Goal: Contribute content: Contribute content

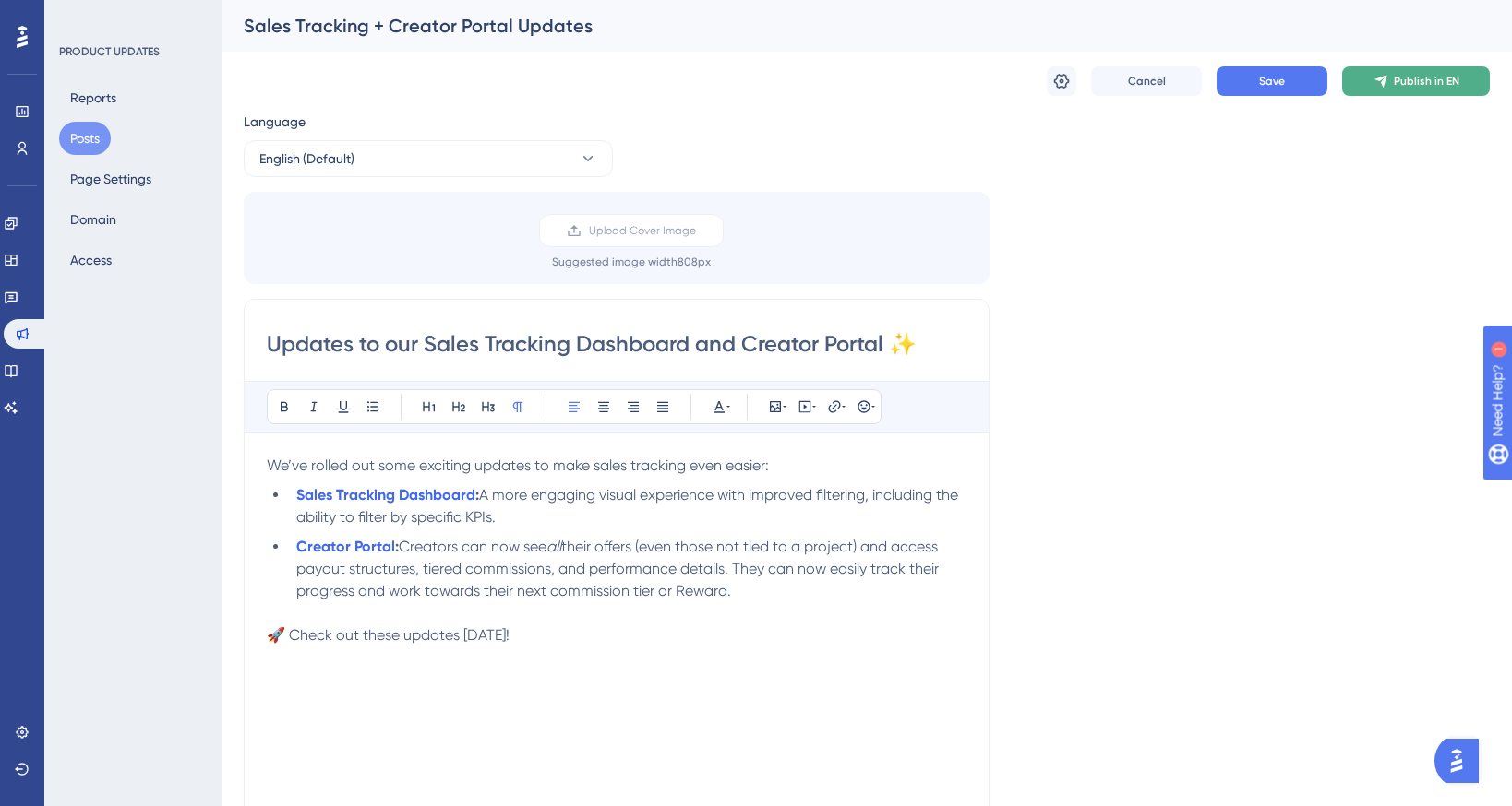
click at [1410, 91] on button "Publish in EN" at bounding box center [1416, 81] width 148 height 30
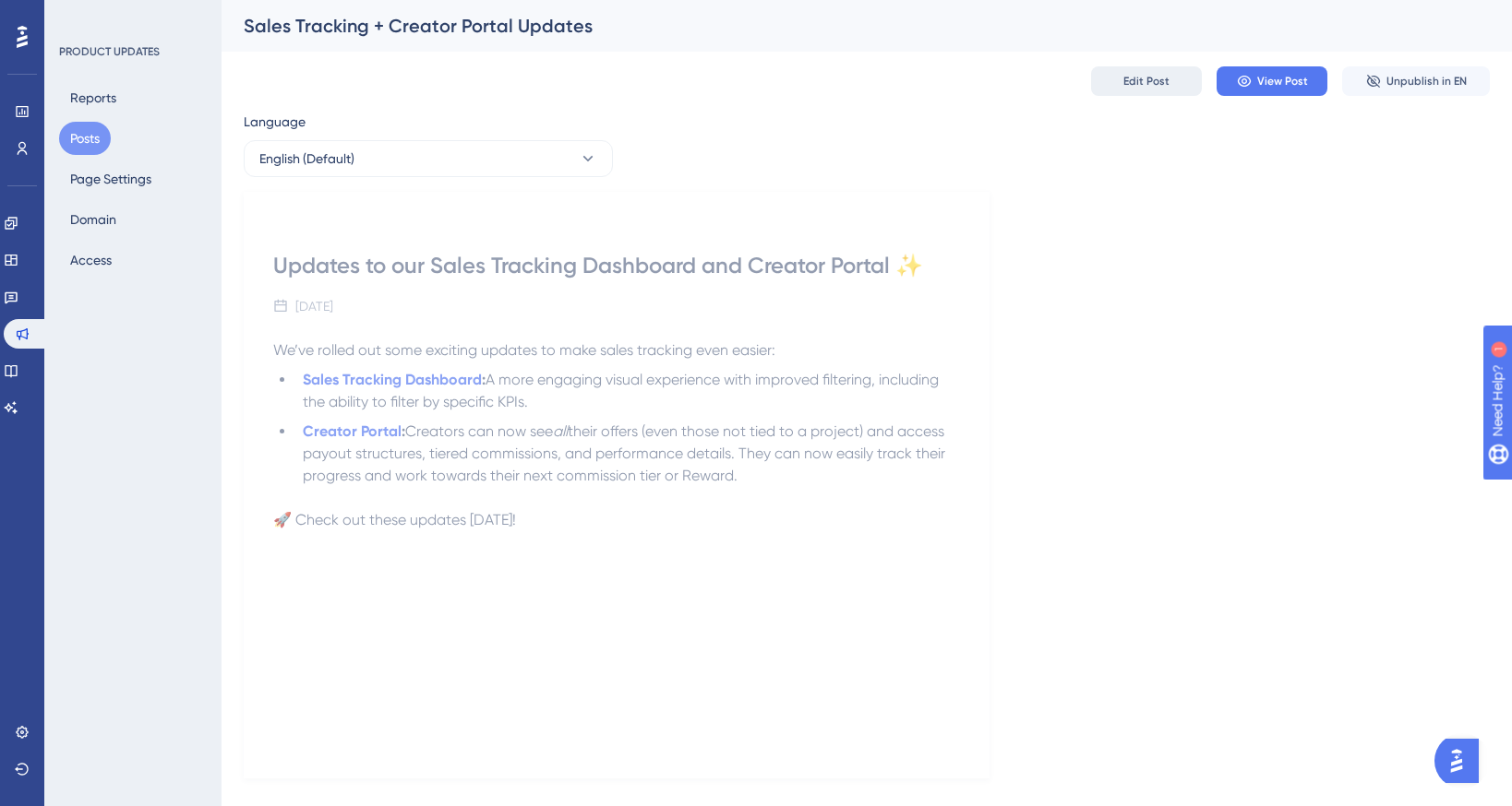
click at [1166, 73] on button "Edit Post" at bounding box center [1146, 81] width 111 height 30
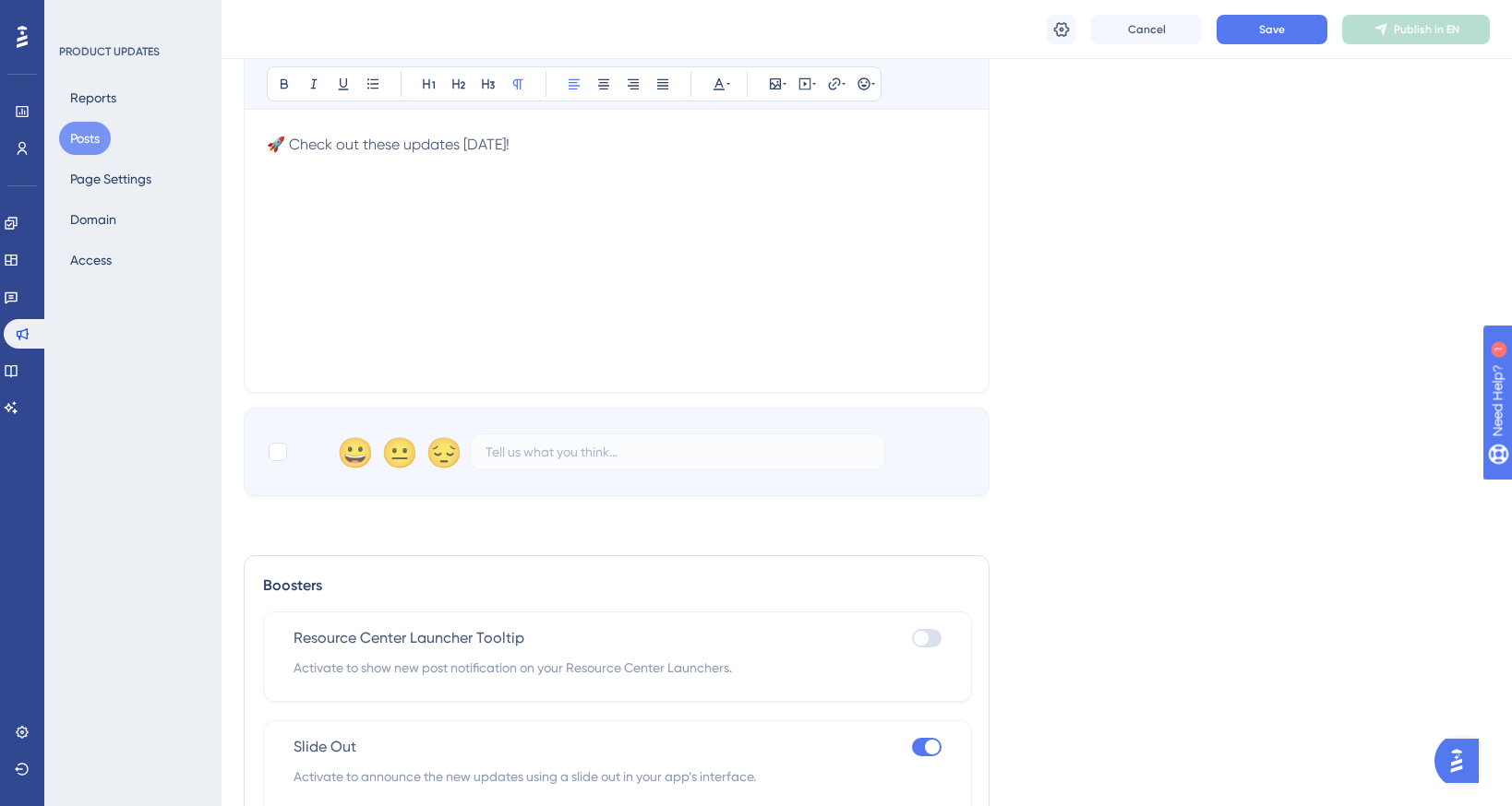
scroll to position [1151, 0]
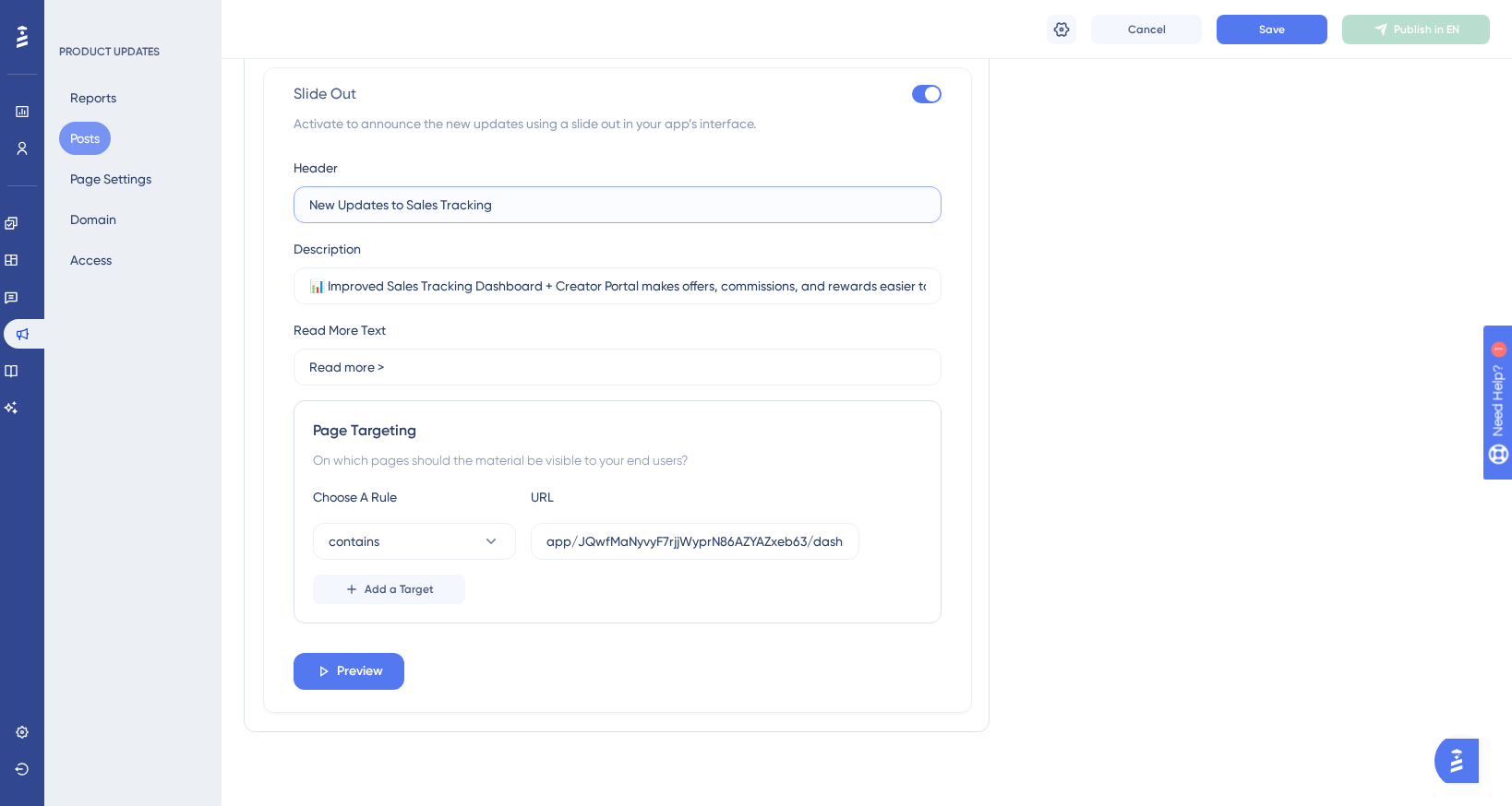
drag, startPoint x: 551, startPoint y: 203, endPoint x: 237, endPoint y: 203, distance: 314.0
paste input ":bar_chart: Sales Tracking Dashboard + Creator Portal Updates"
drag, startPoint x: 327, startPoint y: 292, endPoint x: 307, endPoint y: 292, distance: 20.0
click at [307, 292] on label "📊 Improved Sales Tracking Dashboard + Creator Portal makes offers, commissions,…" at bounding box center [617, 286] width 648 height 37
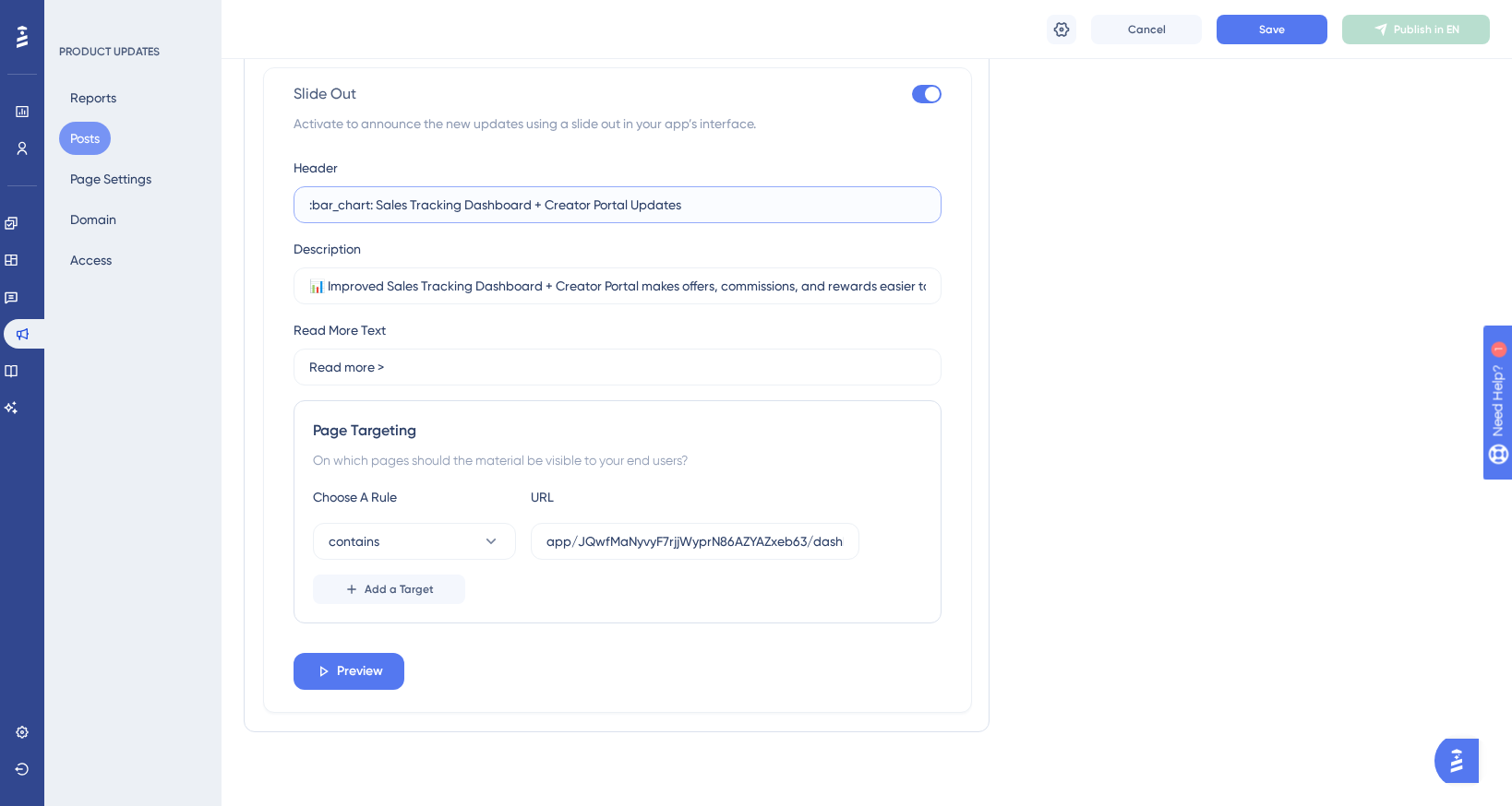
drag, startPoint x: 377, startPoint y: 204, endPoint x: 279, endPoint y: 204, distance: 98.0
click at [279, 204] on div "Slide Out Activate to announce the new updates using a slide out in your app’s …" at bounding box center [617, 390] width 709 height 646
paste input "📊"
type input "📊 Sales Tracking Dashboard + Creator Portal Updates"
click at [671, 294] on input "📊 Improved Sales Tracking Dashboard + Creator Portal makes offers, commissions,…" at bounding box center [617, 285] width 616 height 20
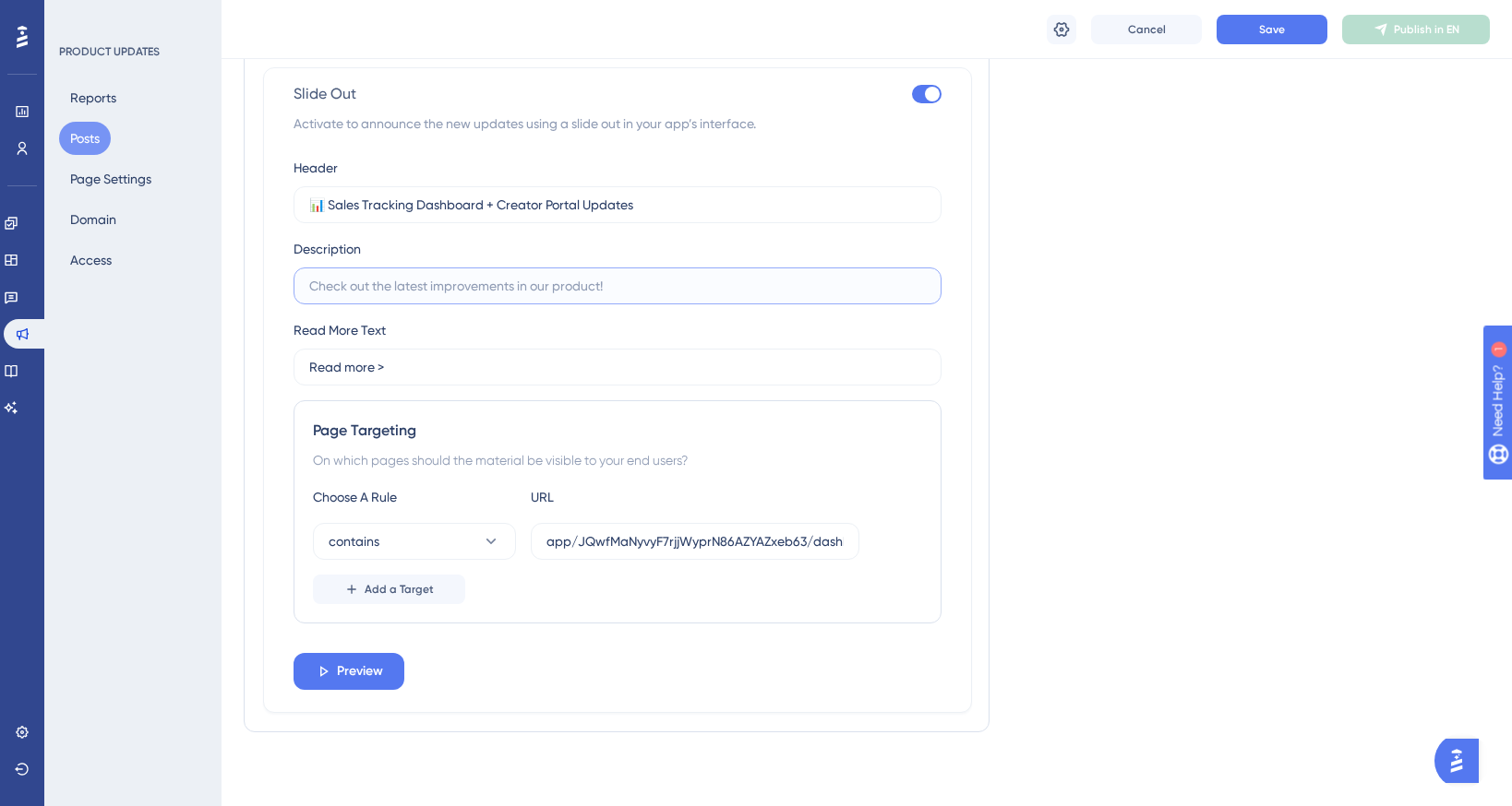
paste input "Experience a more seamless way to track offers, commissions, and rewards while …"
type input "Experience a more seamless way to track offers, commissions, and rewards while …"
click at [333, 207] on input "📊 Sales Tracking Dashboard + Creator Portal Updates" at bounding box center [617, 204] width 616 height 20
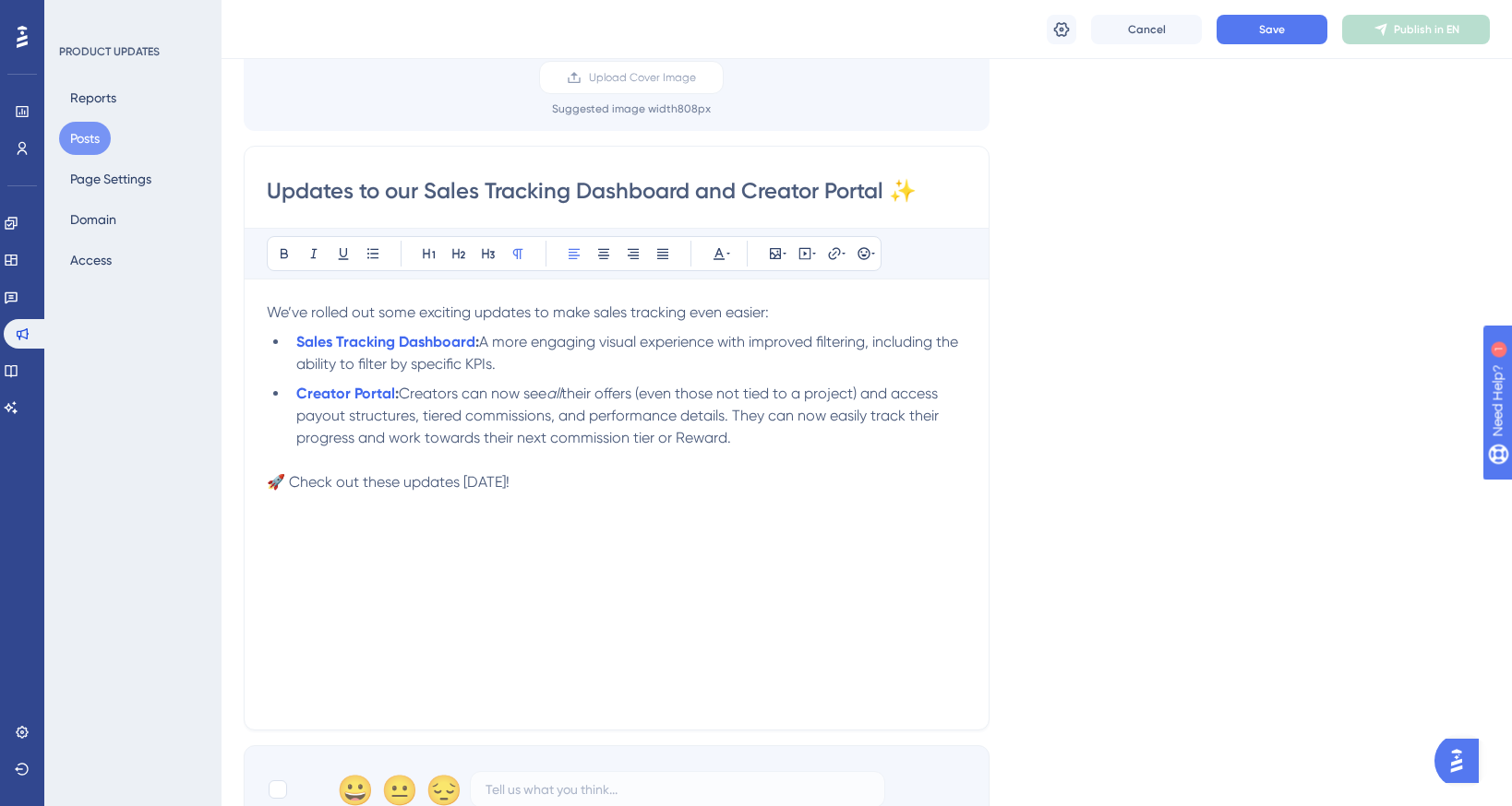
scroll to position [127, 0]
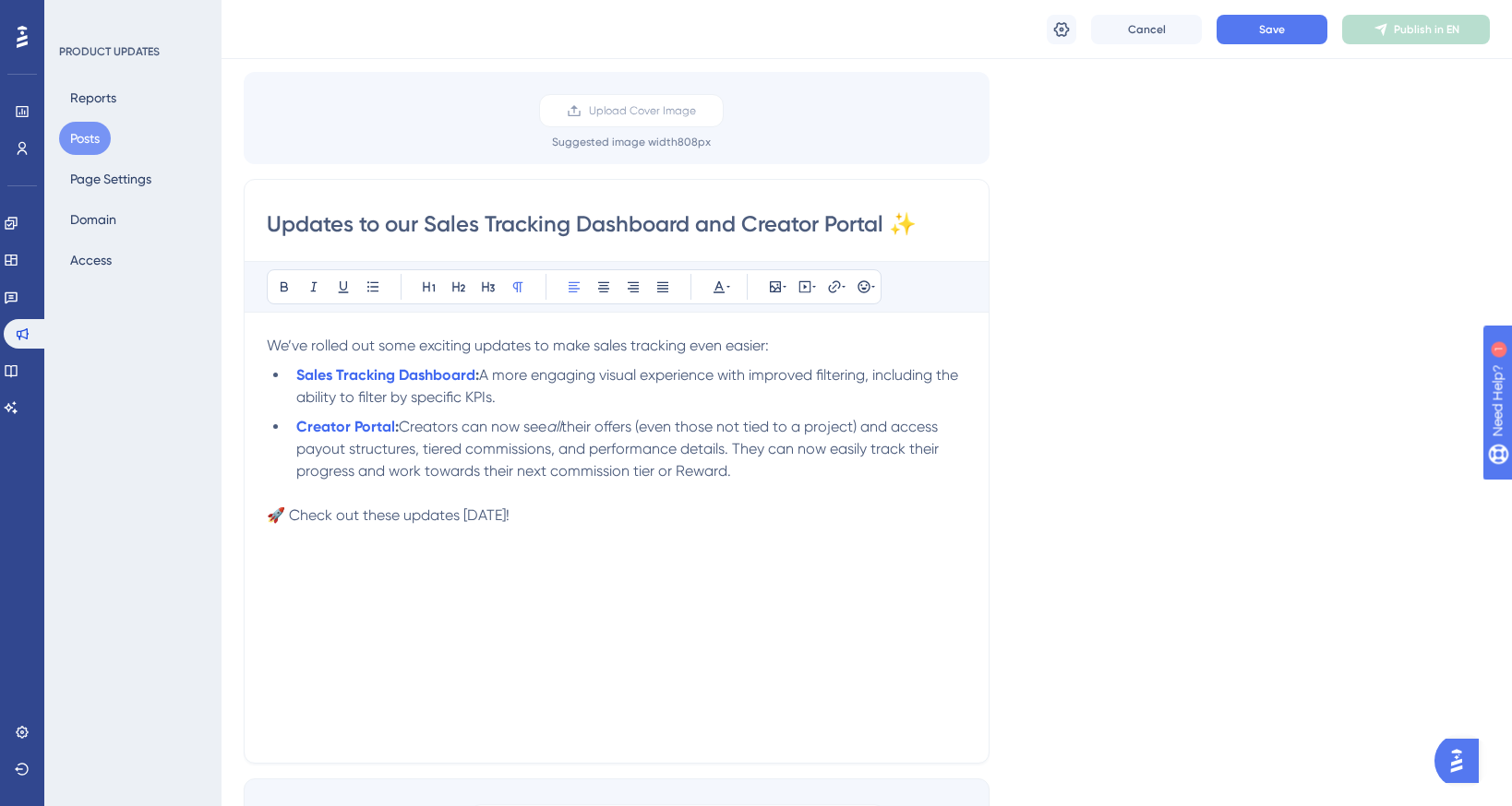
type input "📊 Sales Tracking Dashboard + Creator Portal Updates"
click at [322, 226] on input "Updates to our Sales Tracking Dashboard and Creator Portal ✨" at bounding box center [616, 224] width 699 height 30
click at [536, 519] on p "🚀 Check out these updates [DATE]!" at bounding box center [616, 515] width 699 height 22
drag, startPoint x: 713, startPoint y: 348, endPoint x: 559, endPoint y: 355, distance: 154.2
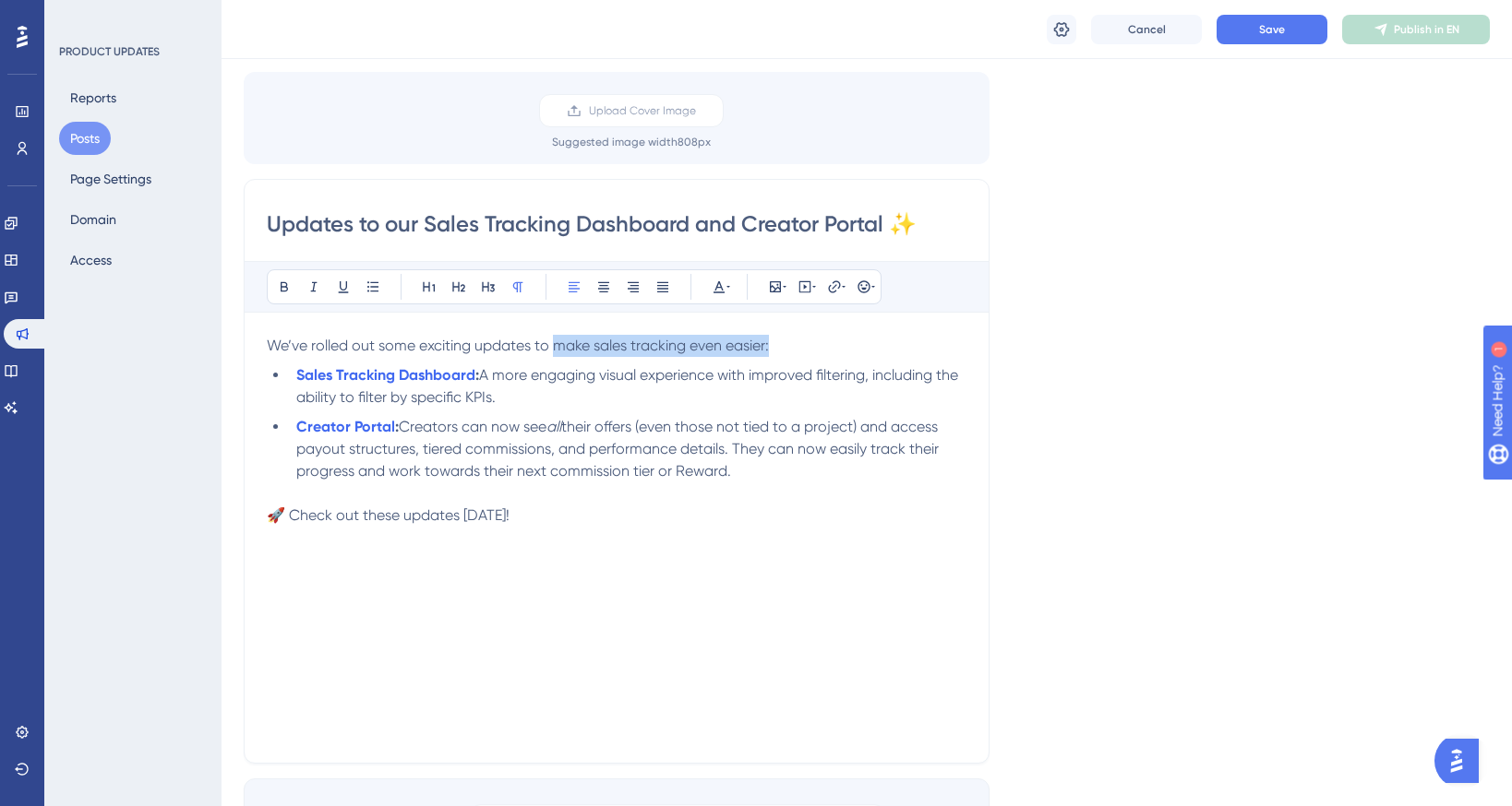
click at [559, 355] on p "We’ve rolled out some exciting updates to make sales tracking even easier:" at bounding box center [616, 345] width 699 height 22
click at [555, 347] on span "We’ve rolled out some exciting updates to Sales Tracking:" at bounding box center [460, 345] width 386 height 17
click at [701, 346] on p "We’ve rolled out some exciting updates to the Sales Tracking:" at bounding box center [616, 345] width 699 height 22
drag, startPoint x: 585, startPoint y: 522, endPoint x: 28, endPoint y: 630, distance: 567.4
click at [584, 522] on p "🚀 Check out these updates [DATE]!" at bounding box center [616, 515] width 699 height 22
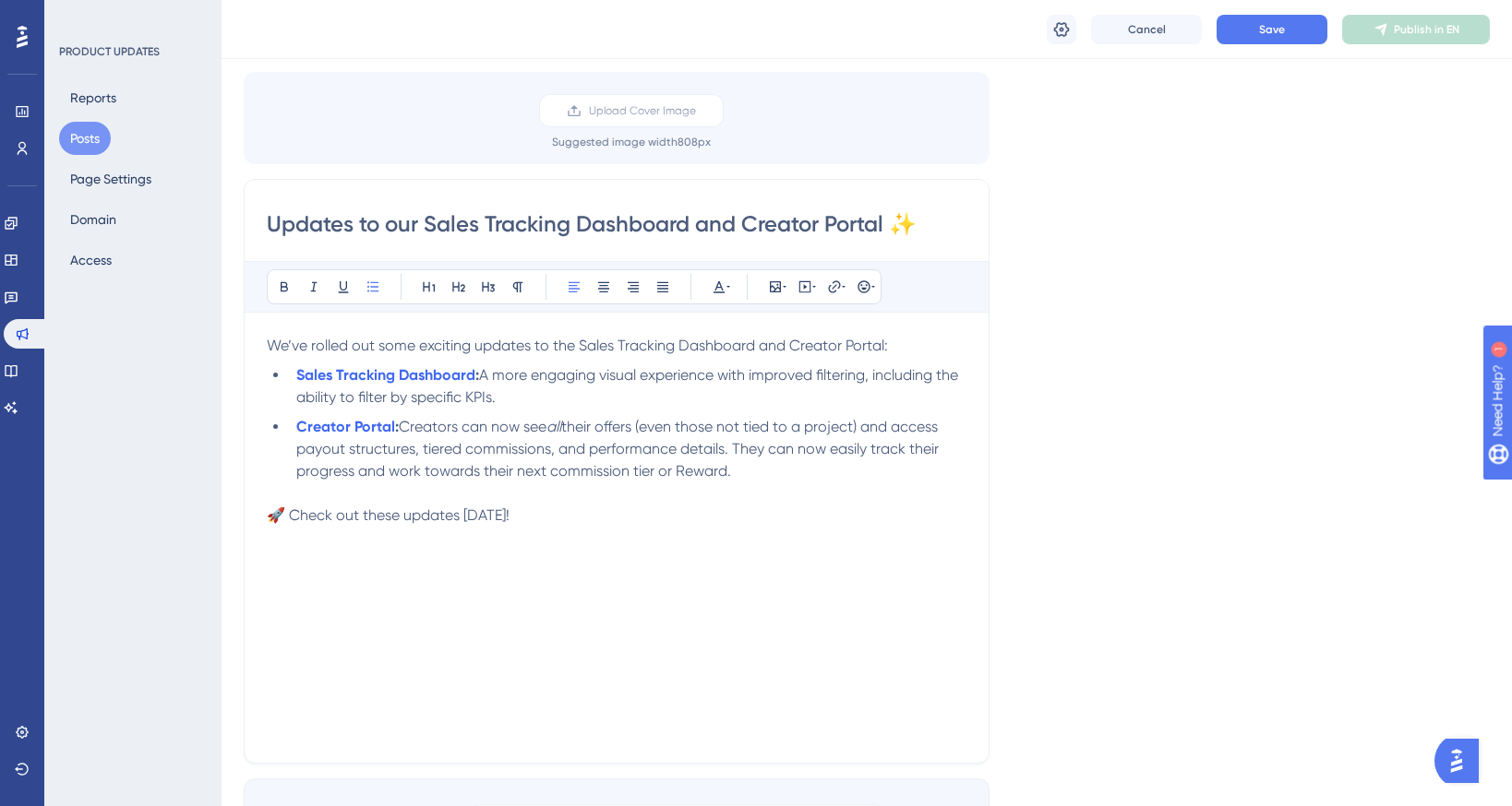
click at [751, 473] on li "Creator Portal : Creators can now see all their offers (even those not tied to …" at bounding box center [628, 449] width 677 height 67
drag, startPoint x: 581, startPoint y: 349, endPoint x: 292, endPoint y: 351, distance: 289.0
click at [292, 351] on span "We’ve rolled out some exciting updates to the Sales Tracking Dashboard and Crea…" at bounding box center [578, 345] width 621 height 17
drag, startPoint x: 891, startPoint y: 346, endPoint x: 171, endPoint y: 346, distance: 720.0
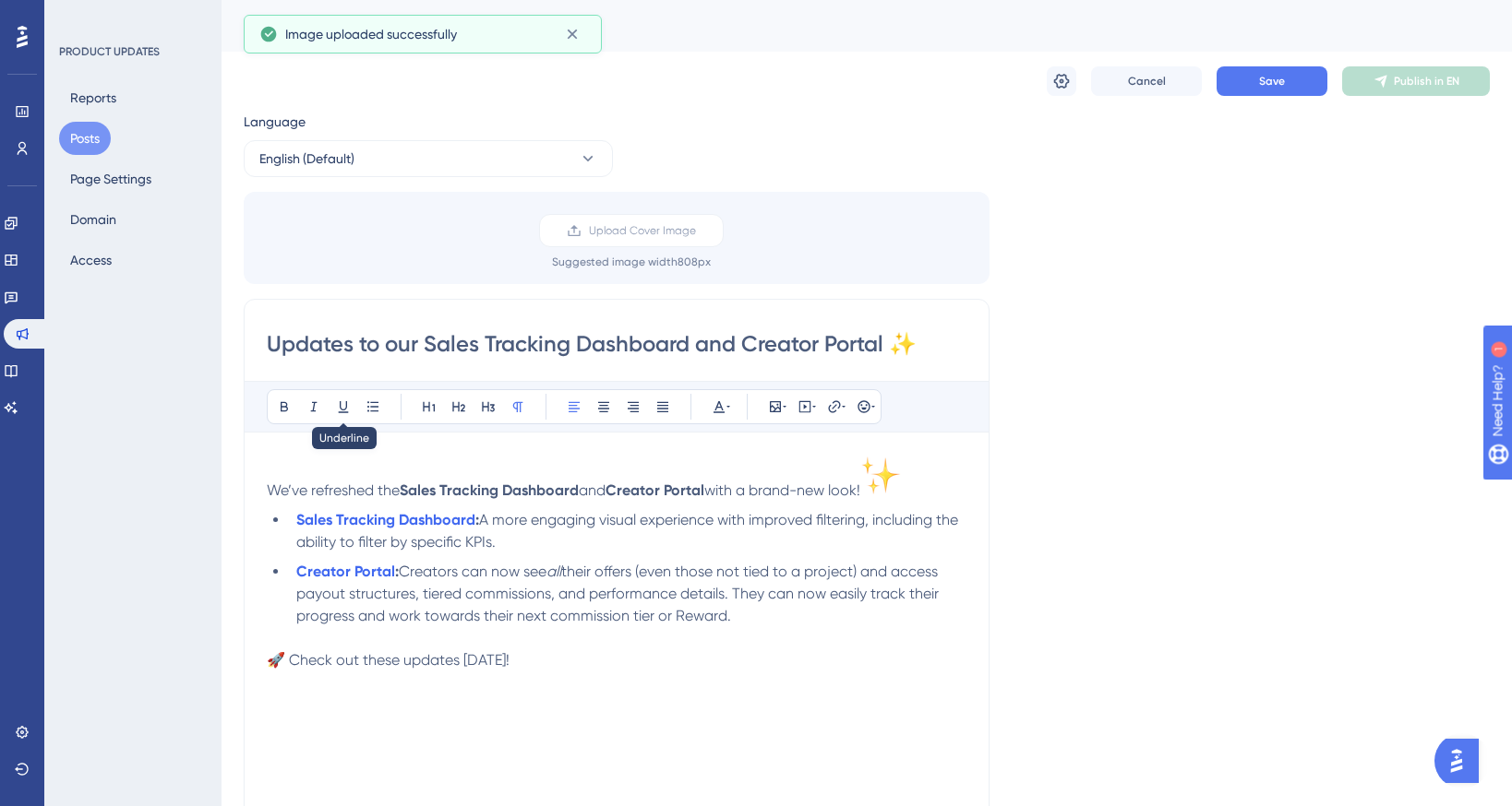
scroll to position [82, 0]
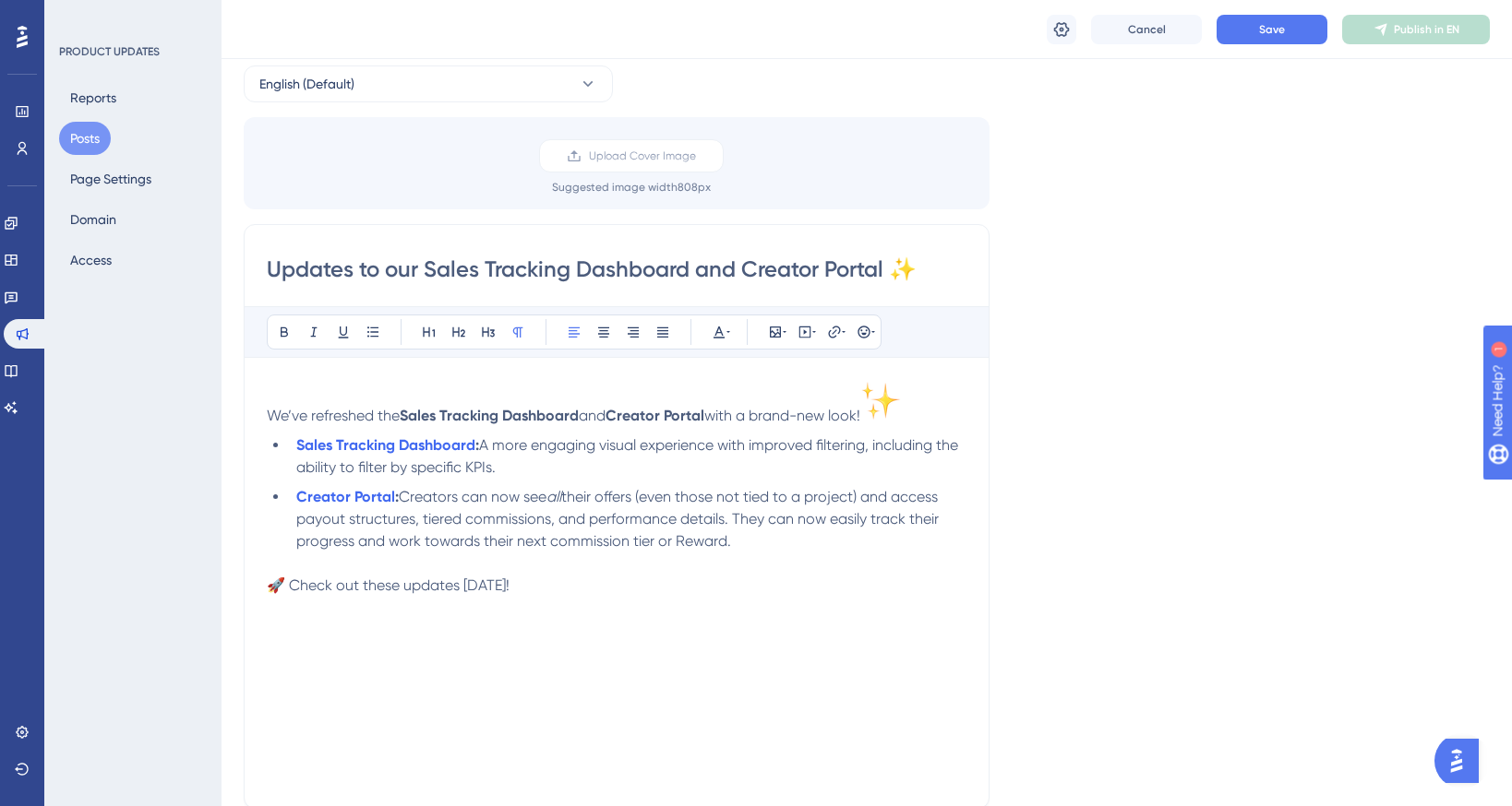
click at [268, 417] on span "We’ve refreshed the" at bounding box center [334, 416] width 133 height 17
drag, startPoint x: 401, startPoint y: 418, endPoint x: 874, endPoint y: 418, distance: 473.0
click at [874, 418] on p "We’ve refreshed the Sales Tracking Dashboard and Creator Portal with a brand-ne…" at bounding box center [616, 403] width 699 height 47
click at [403, 410] on span "We’ve refreshed the Sales Tracking Dashboard and Creator Portal with a brand-ne…" at bounding box center [568, 416] width 602 height 17
click at [390, 390] on p "We’ve refreshed the Sales Tracking Dashboard and Creator Portal with a brand-ne…" at bounding box center [616, 403] width 699 height 47
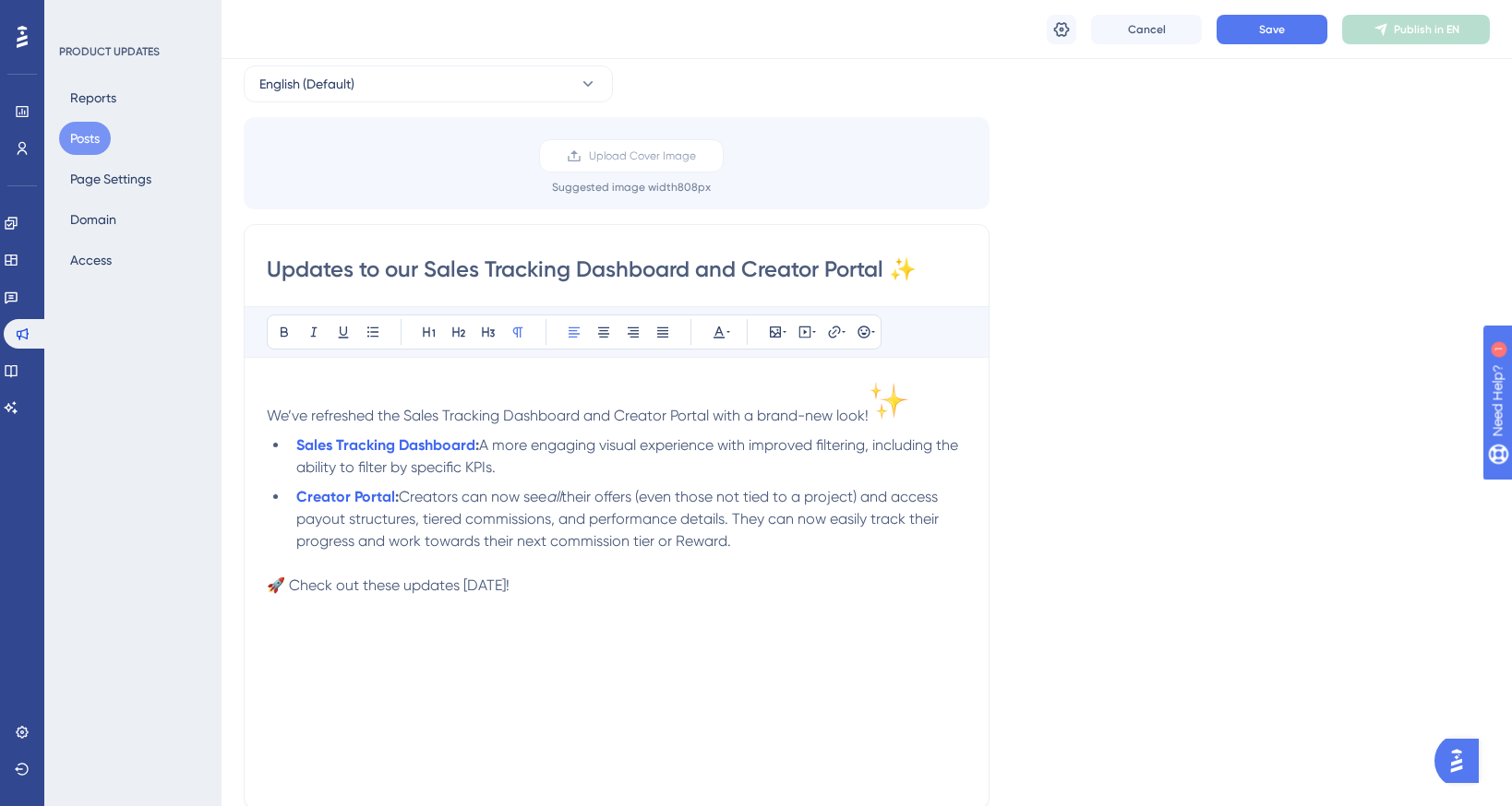
click at [615, 390] on p "We’ve refreshed the Sales Tracking Dashboard and Creator Portal with a brand-ne…" at bounding box center [616, 403] width 699 height 47
click at [958, 408] on p "We’ve refreshed the Sales Tracking Dashboard and Creator Portal with a brand-ne…" at bounding box center [616, 403] width 699 height 47
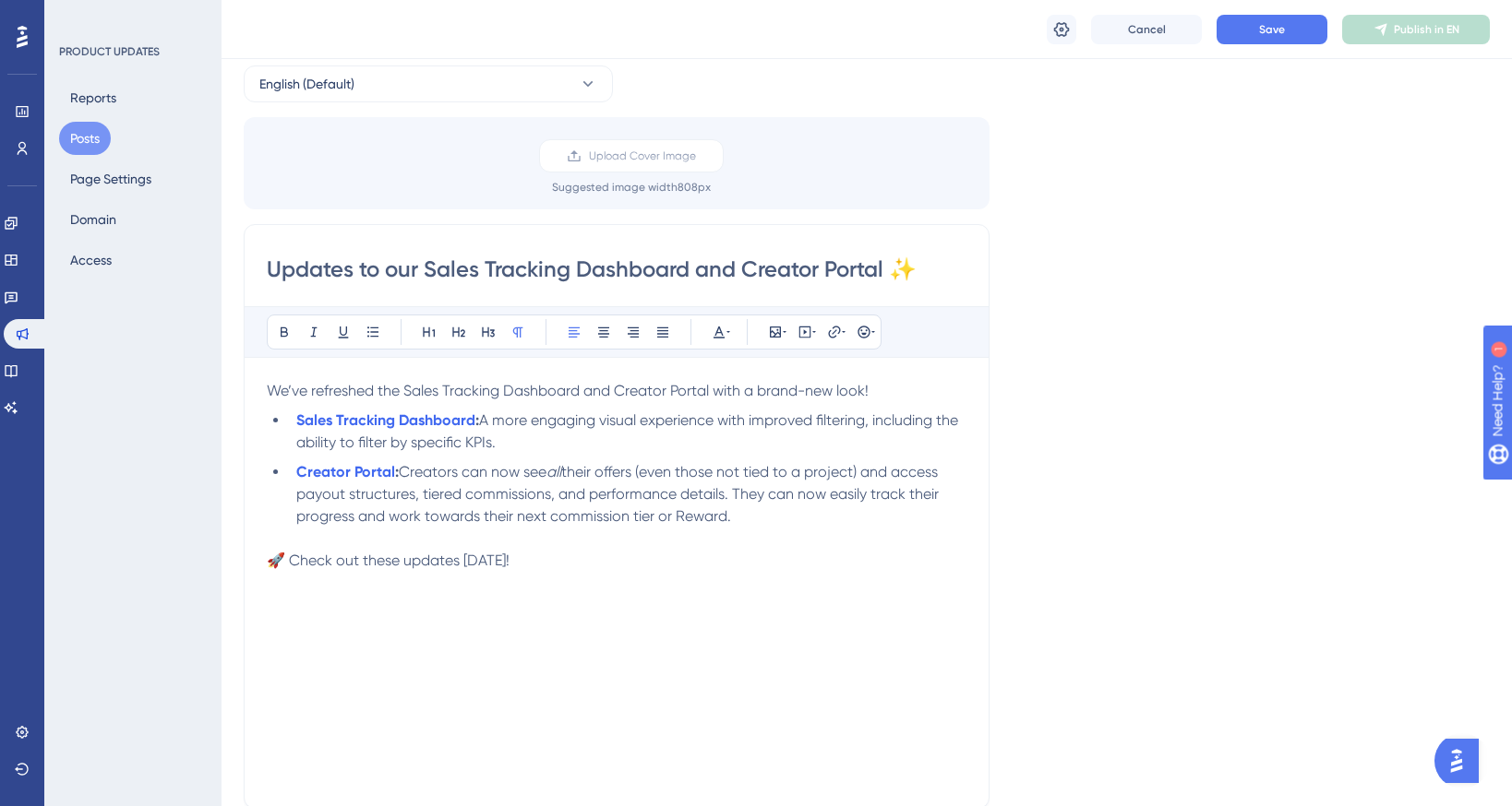
scroll to position [132, 0]
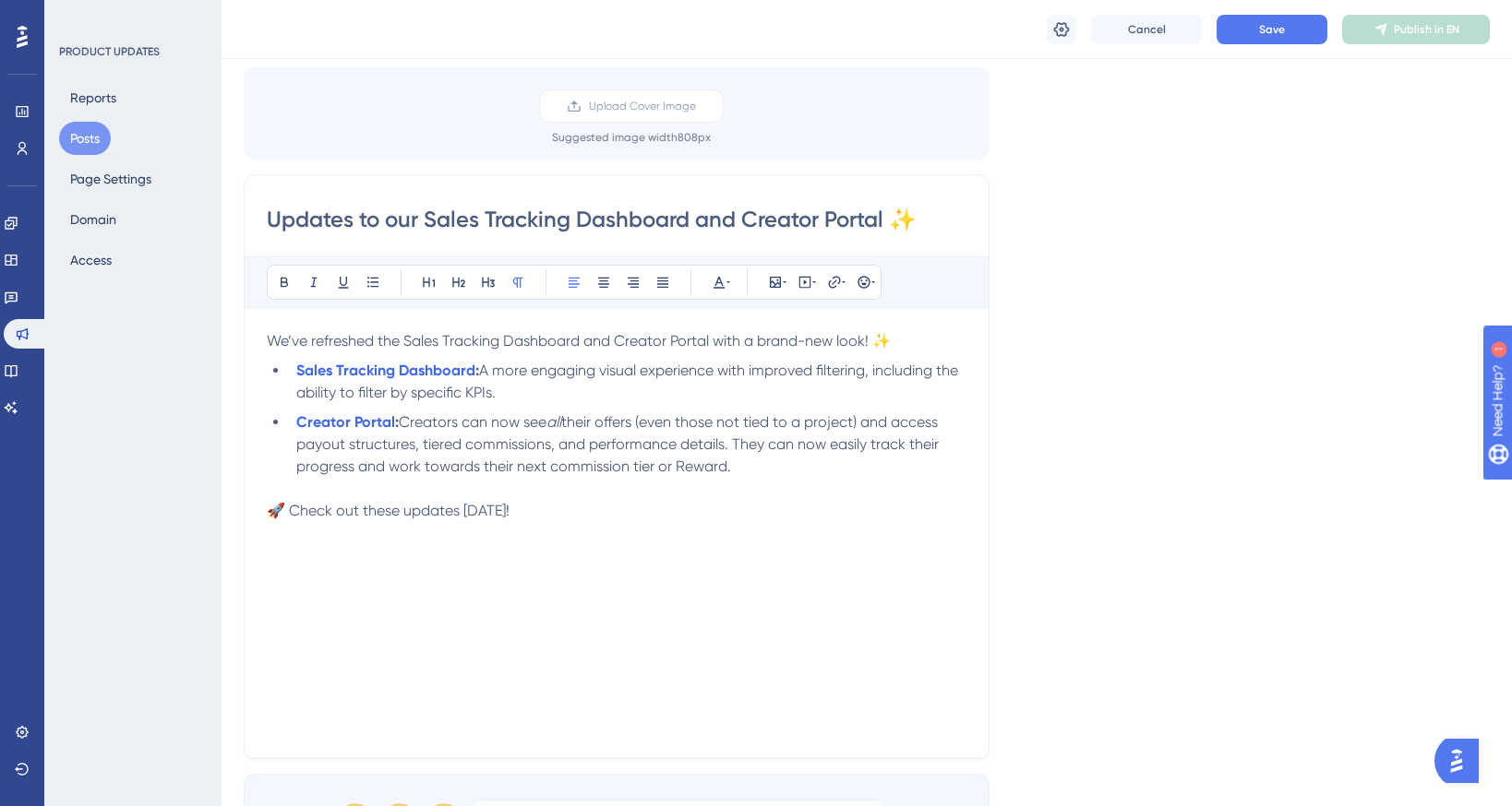
click at [541, 390] on li "Sales Tracking Dashboard : A more engaging visual experience with improved filt…" at bounding box center [628, 382] width 677 height 44
click at [1289, 20] on button "Save" at bounding box center [1271, 29] width 111 height 30
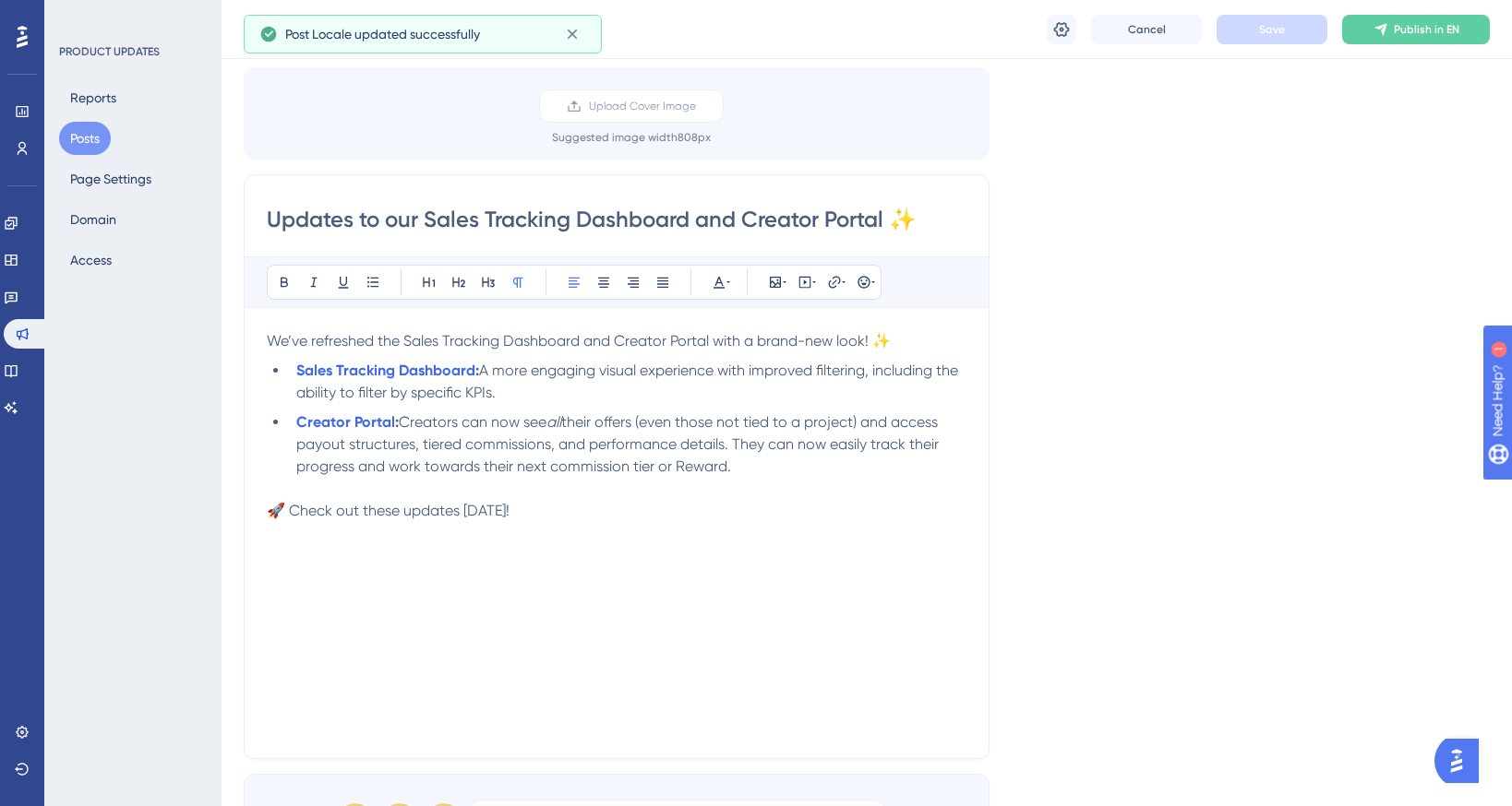
click at [868, 344] on span "We’ve refreshed the Sales Tracking Dashboard and Creator Portal with a brand-ne…" at bounding box center [579, 341] width 624 height 17
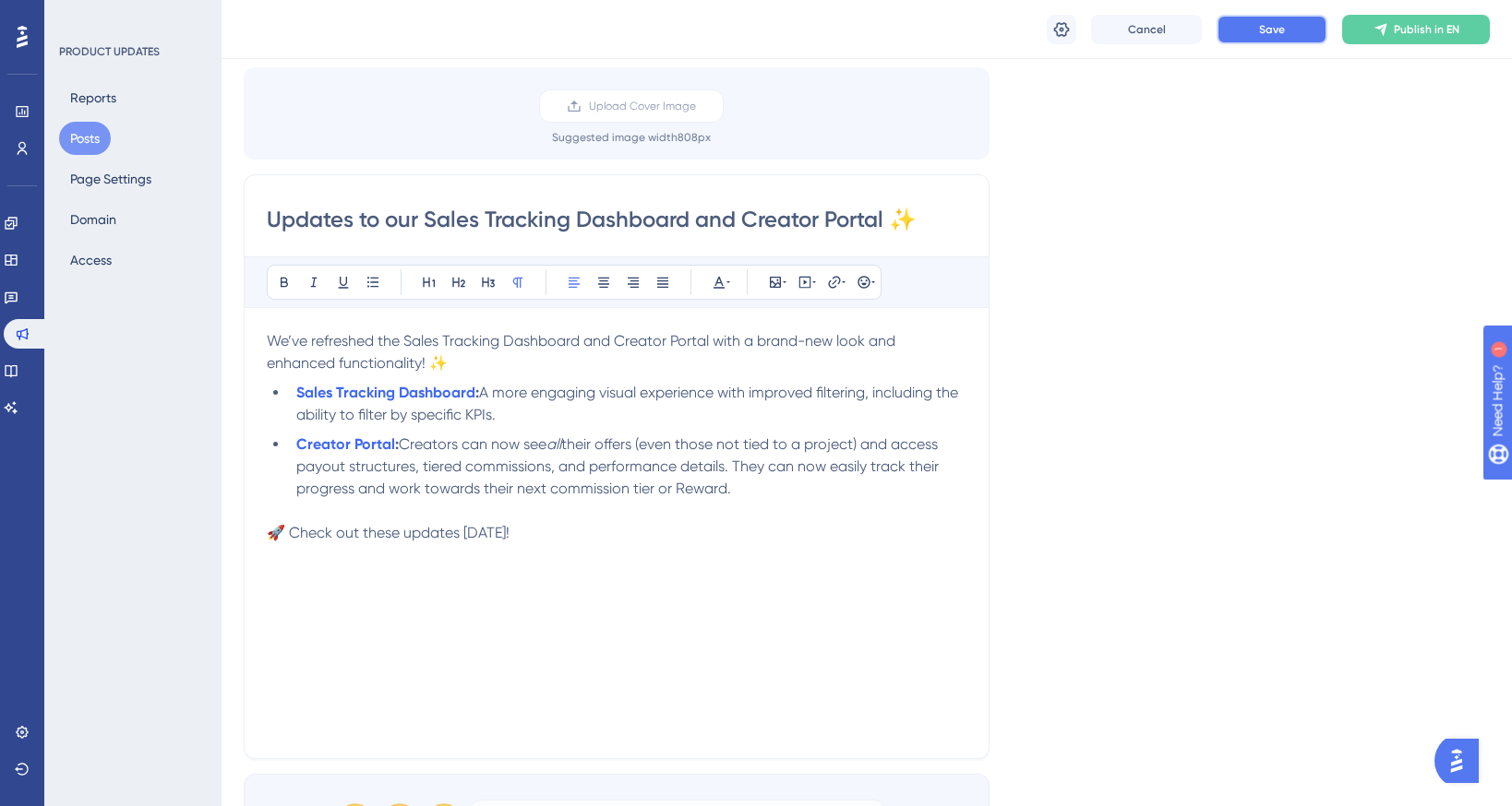
click at [1300, 33] on button "Save" at bounding box center [1271, 29] width 111 height 30
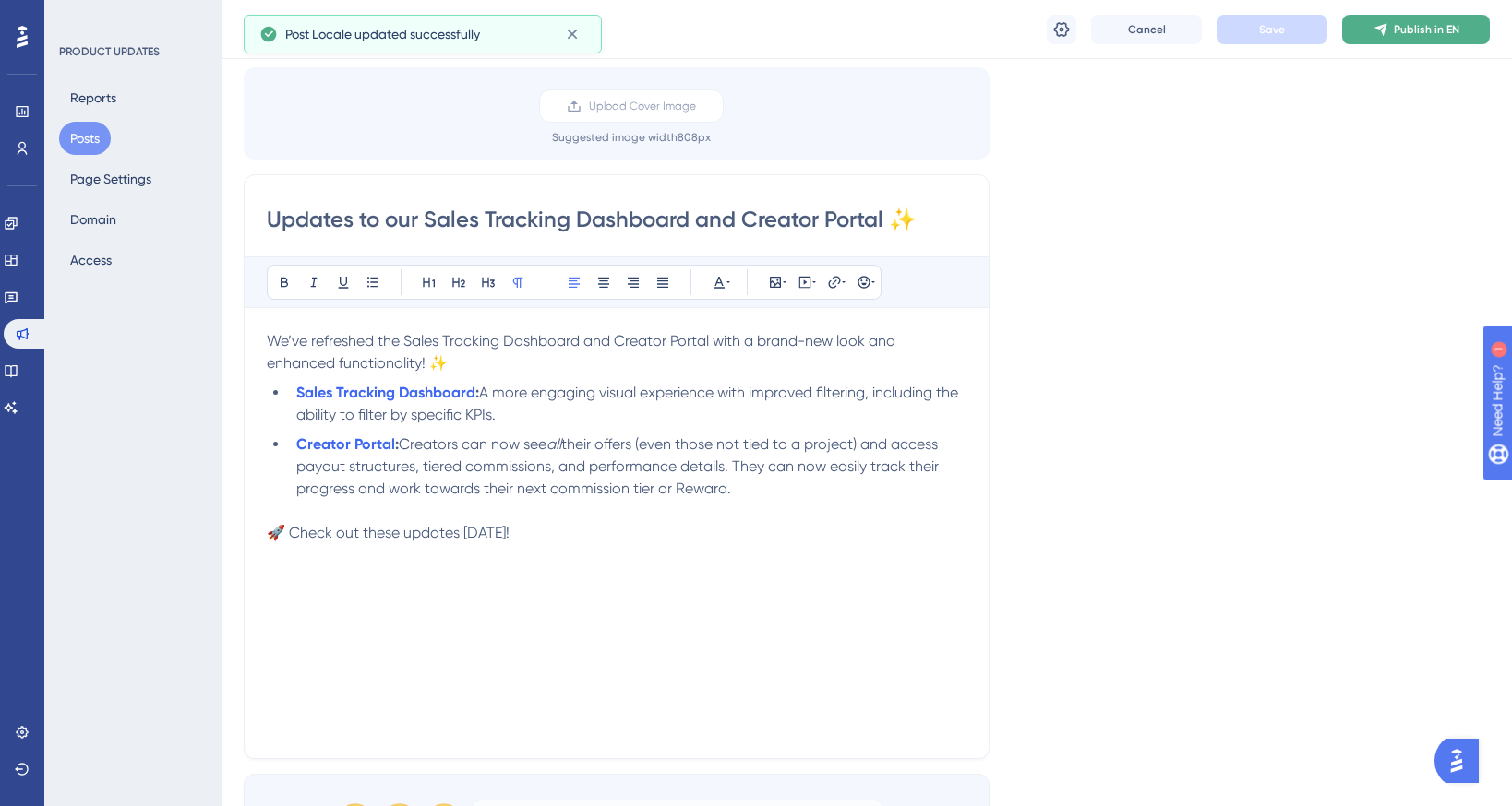
click at [1419, 32] on span "Publish in EN" at bounding box center [1426, 29] width 66 height 14
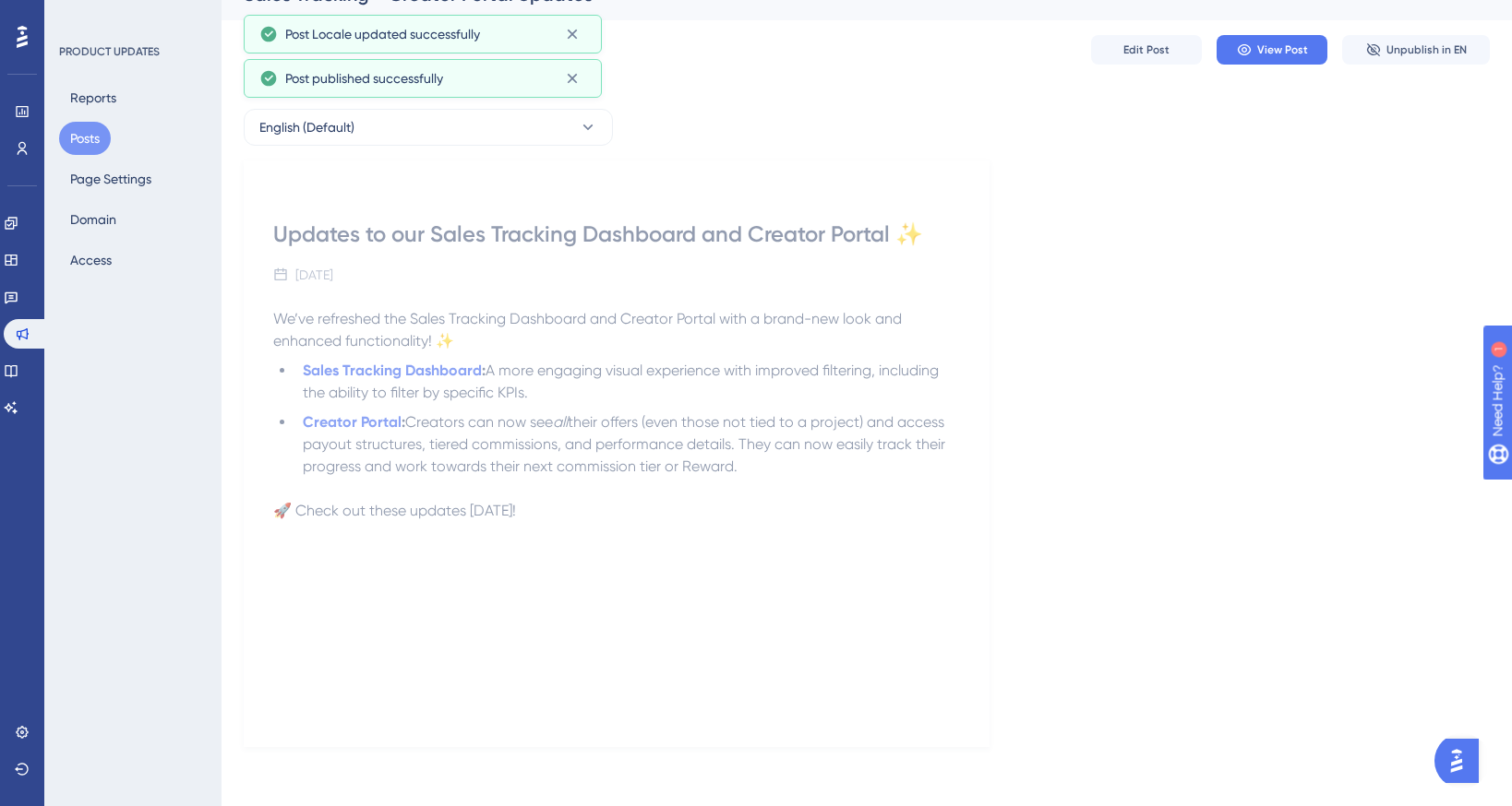
scroll to position [32, 0]
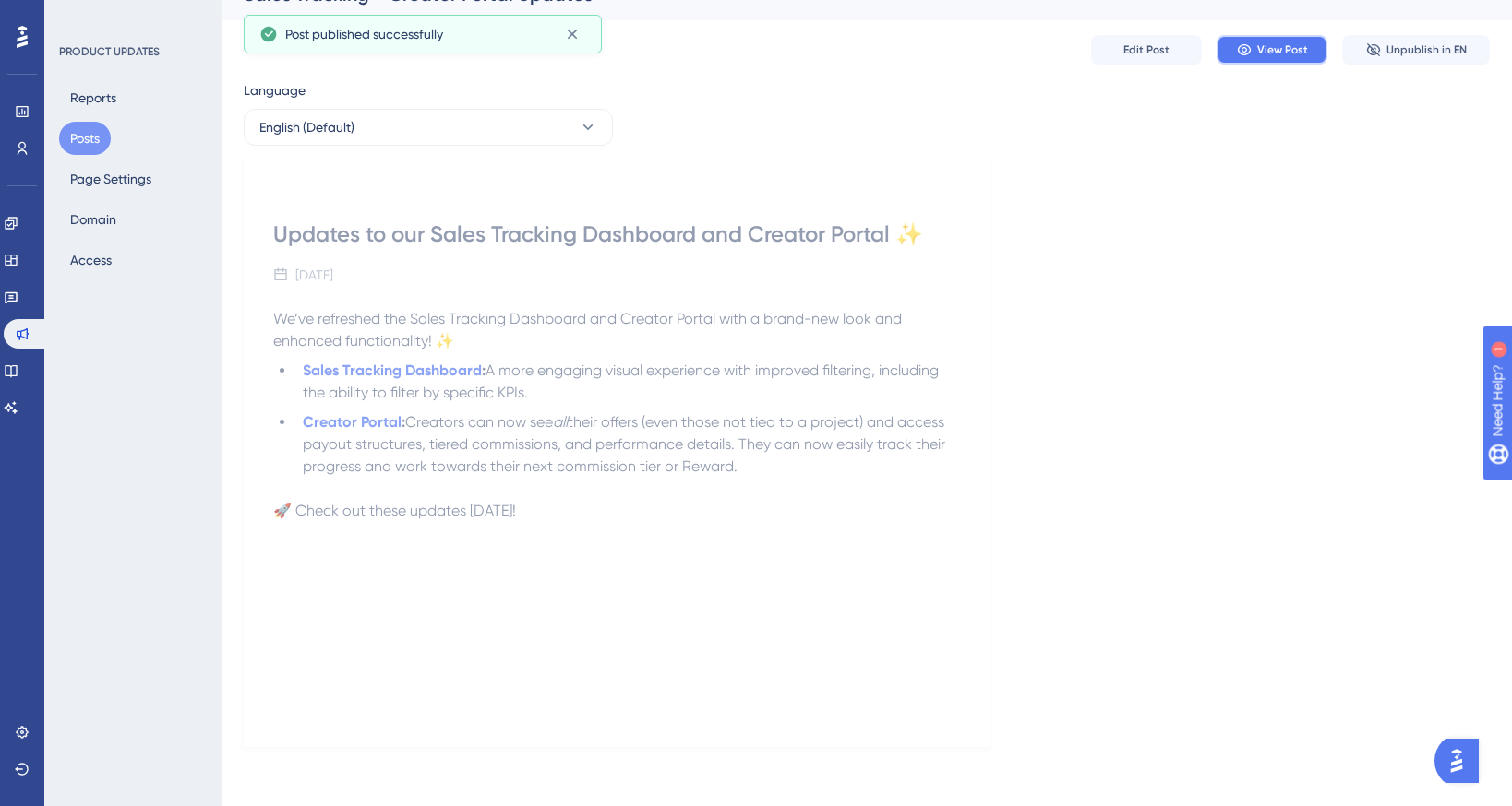
click at [1282, 52] on span "View Post" at bounding box center [1282, 49] width 51 height 14
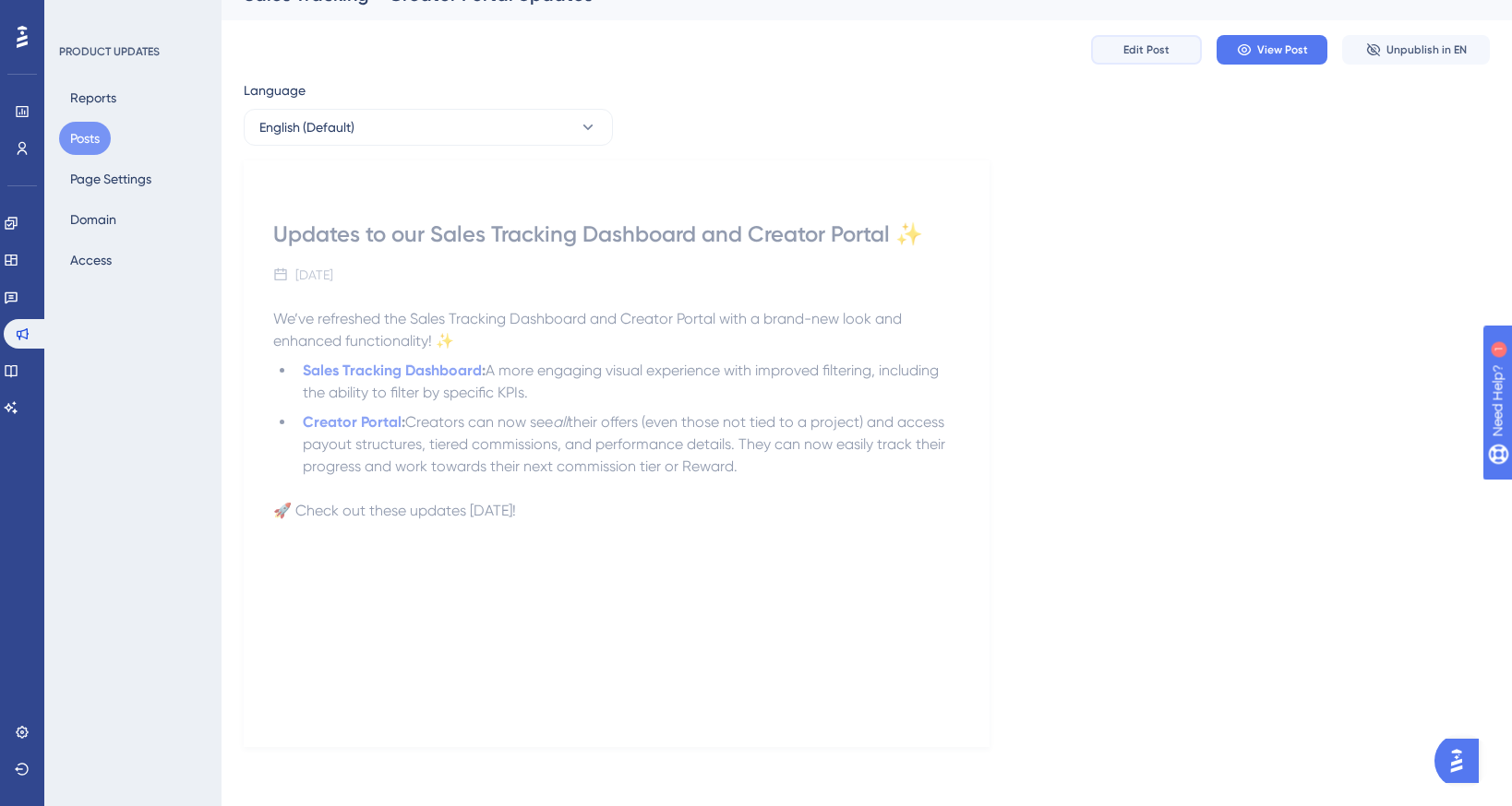
click at [1156, 54] on span "Edit Post" at bounding box center [1147, 49] width 46 height 14
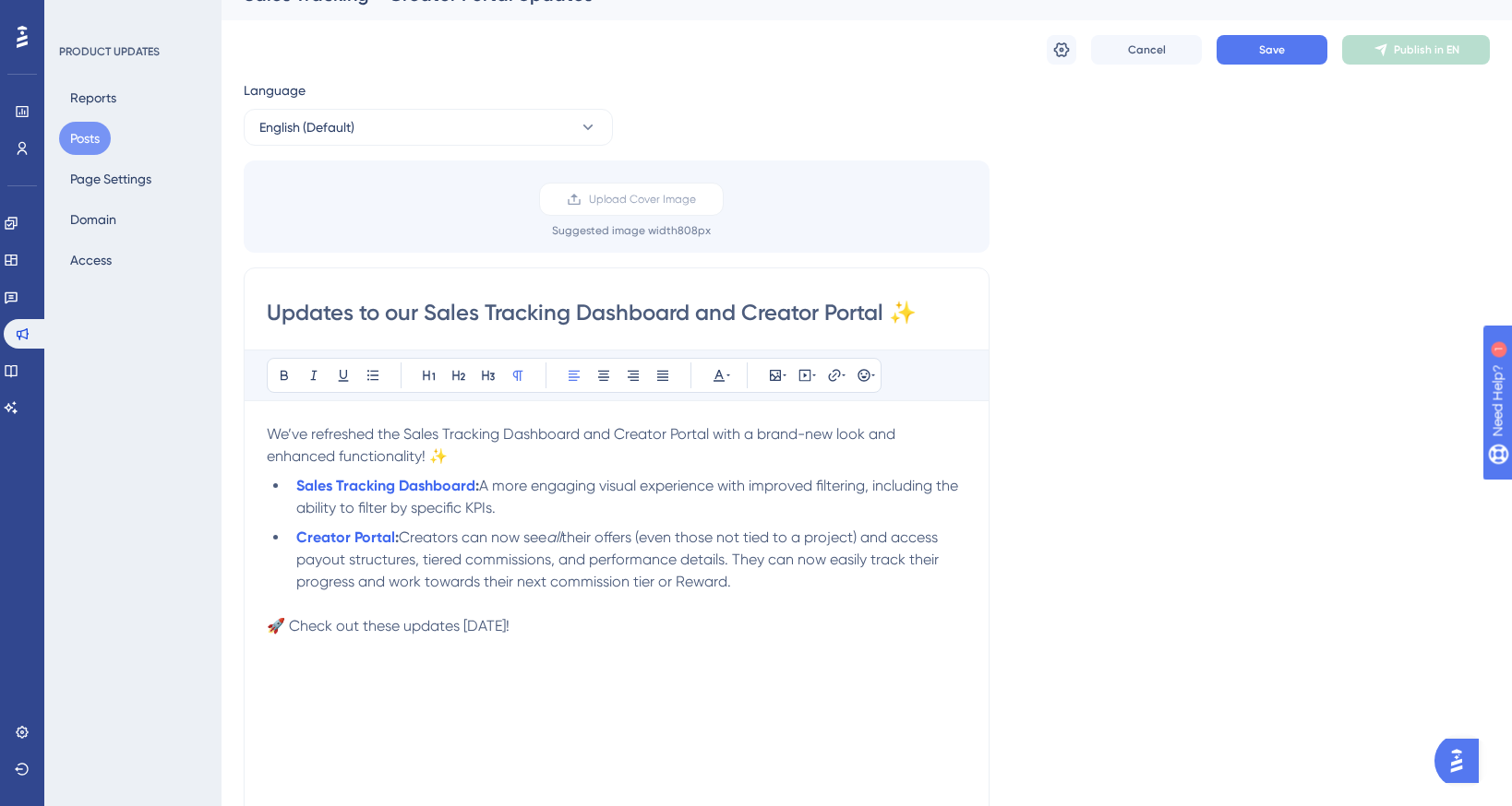
click at [881, 311] on input "Updates to our Sales Tracking Dashboard and Creator Portal ✨" at bounding box center [616, 312] width 699 height 30
drag, startPoint x: 403, startPoint y: 311, endPoint x: 160, endPoint y: 310, distance: 243.0
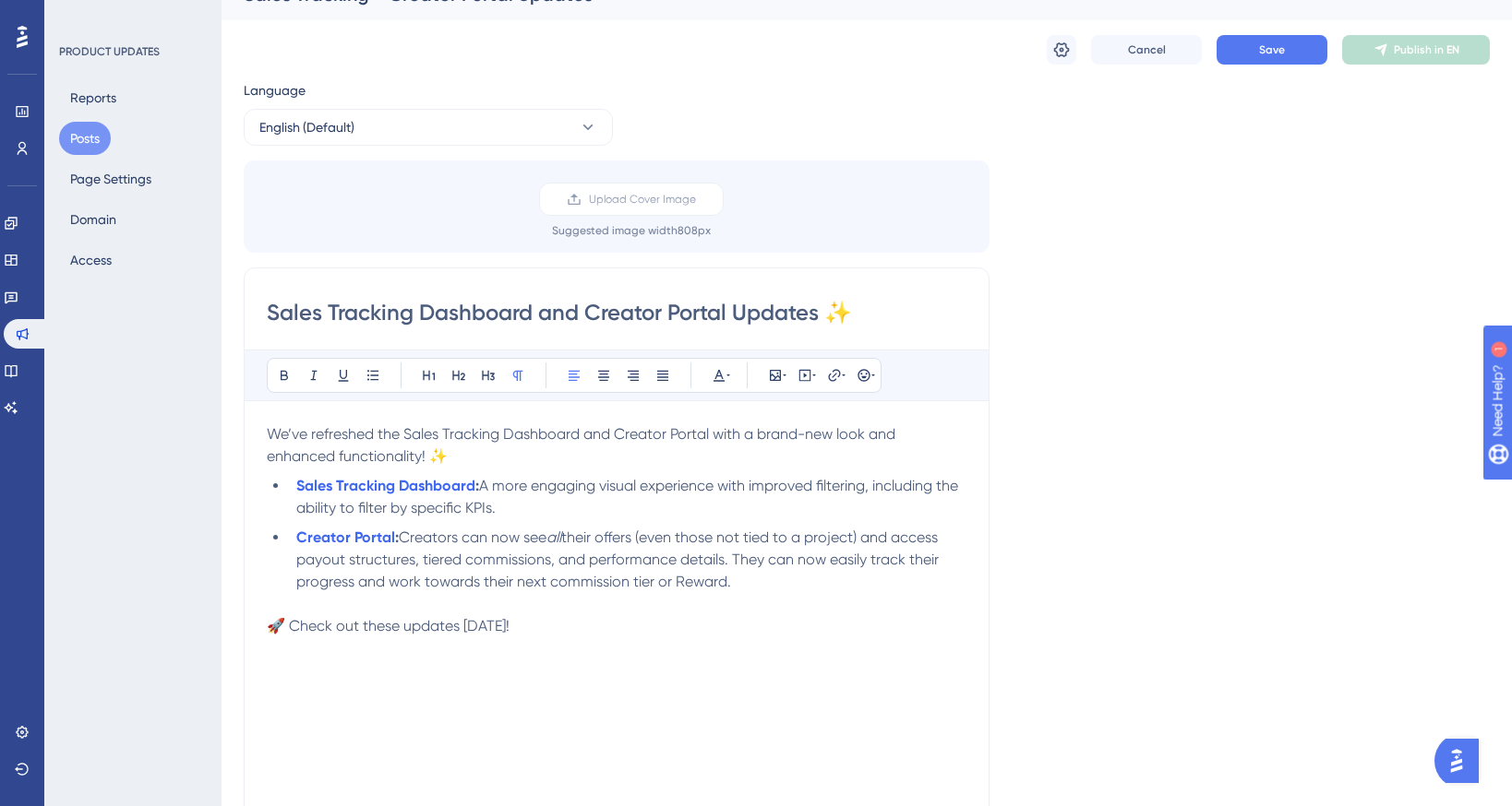
type input "Sales Tracking Dashboard and Creator Portal Updates ✨"
click at [611, 452] on p "We’ve refreshed the Sales Tracking Dashboard and Creator Portal with a brand-ne…" at bounding box center [616, 445] width 699 height 44
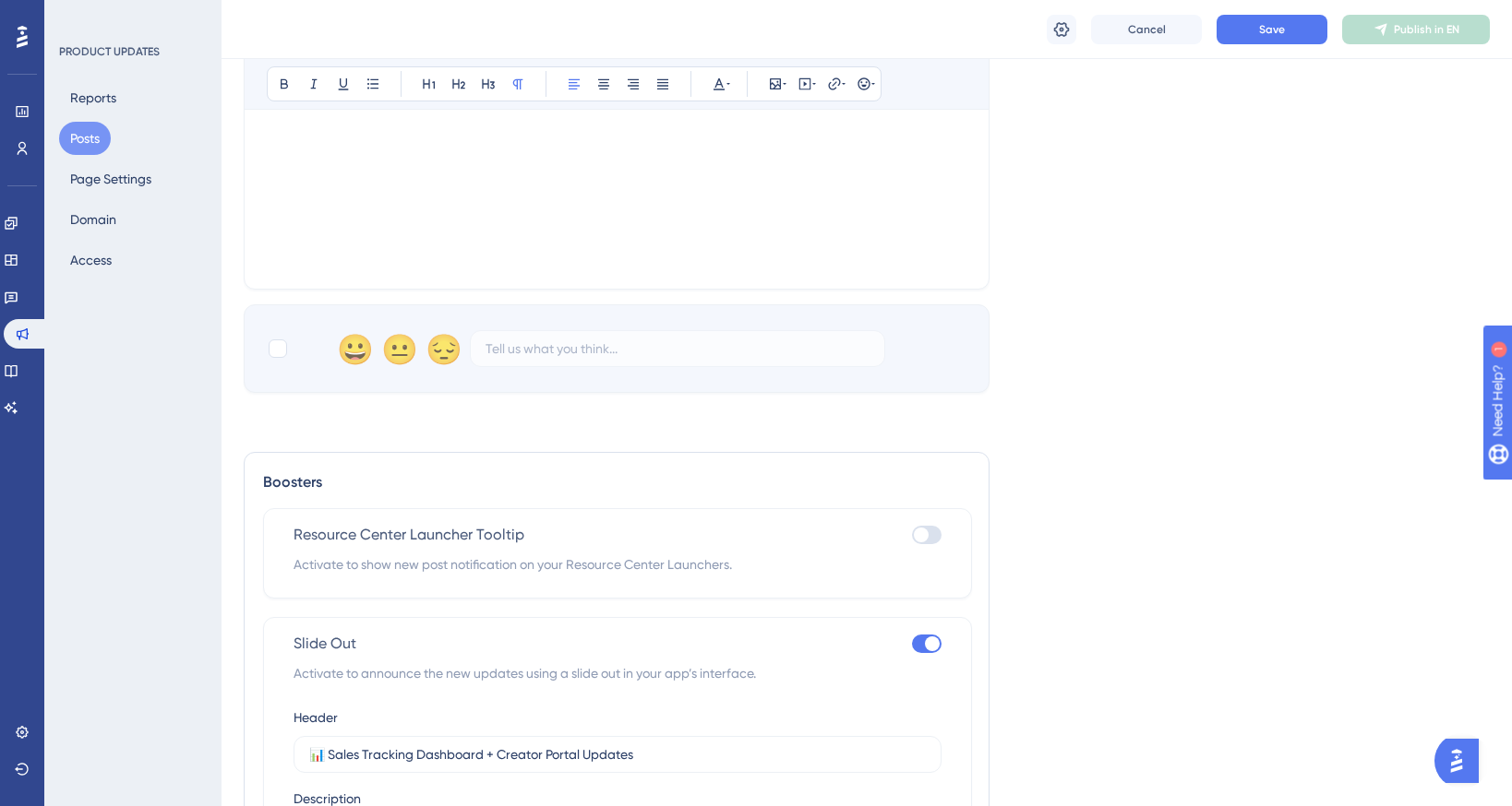
scroll to position [889, 0]
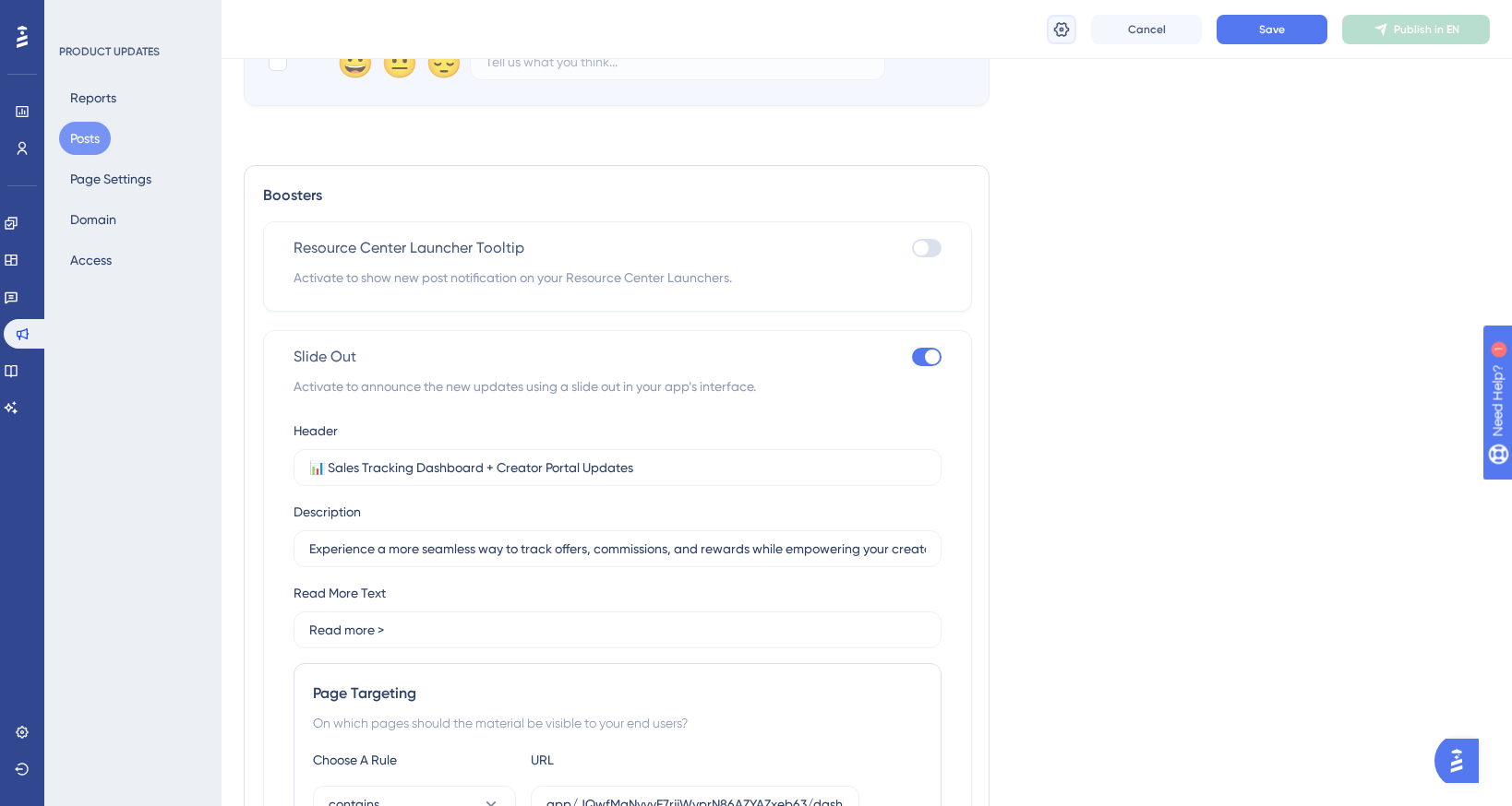
click at [1057, 33] on icon at bounding box center [1062, 28] width 15 height 14
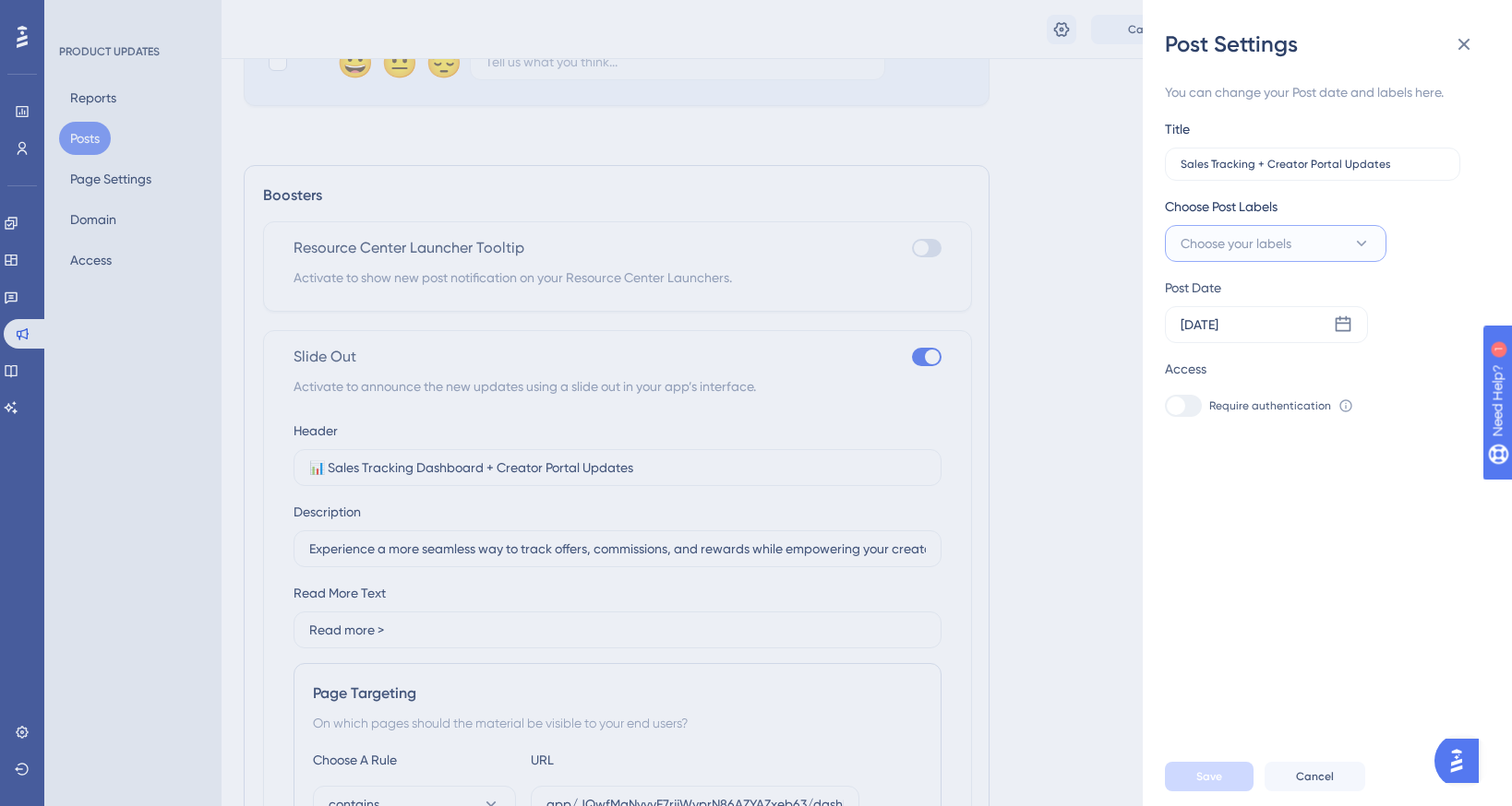
click at [1256, 253] on span "Choose your labels" at bounding box center [1235, 243] width 111 height 22
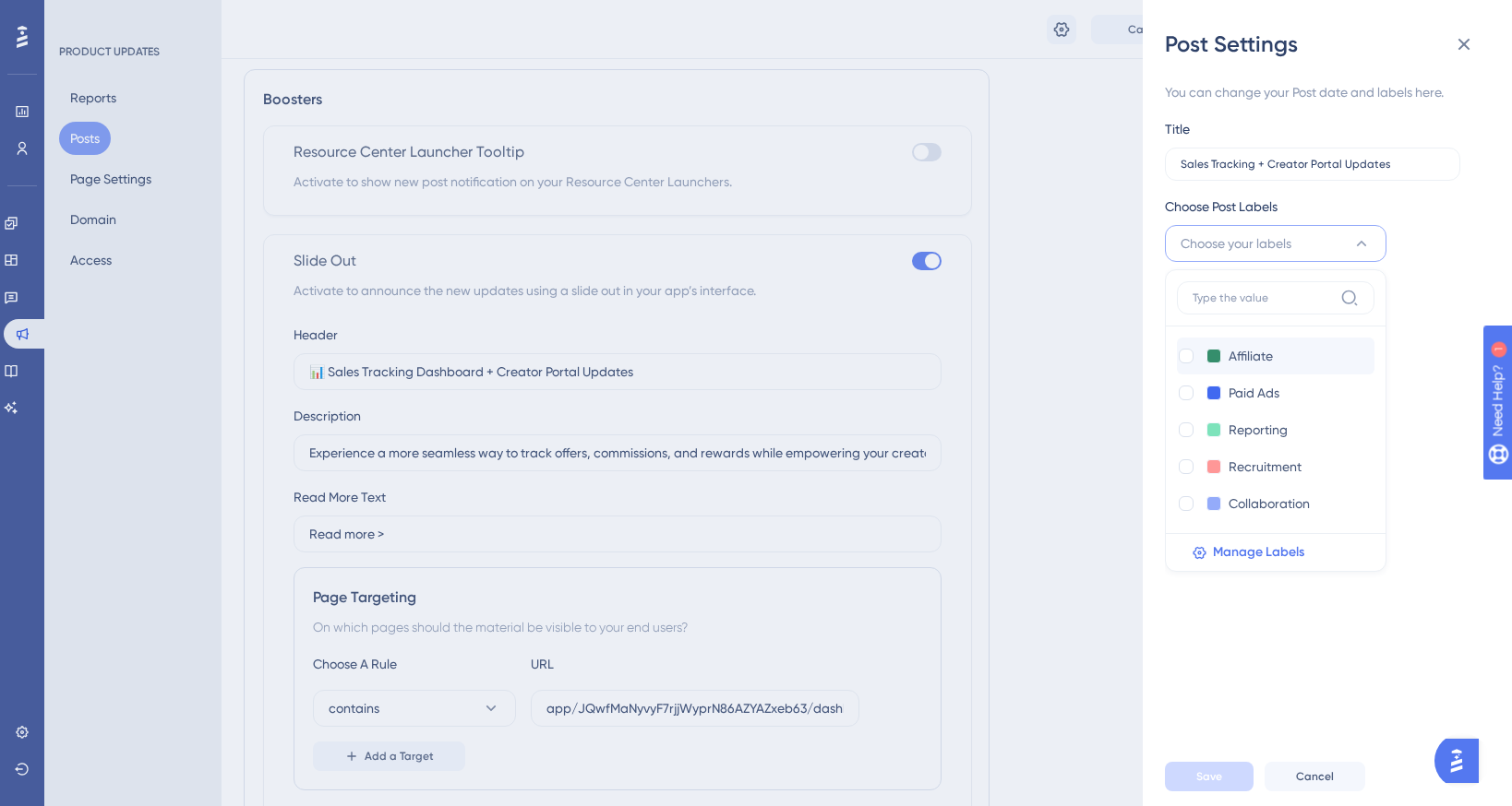
scroll to position [1002, 0]
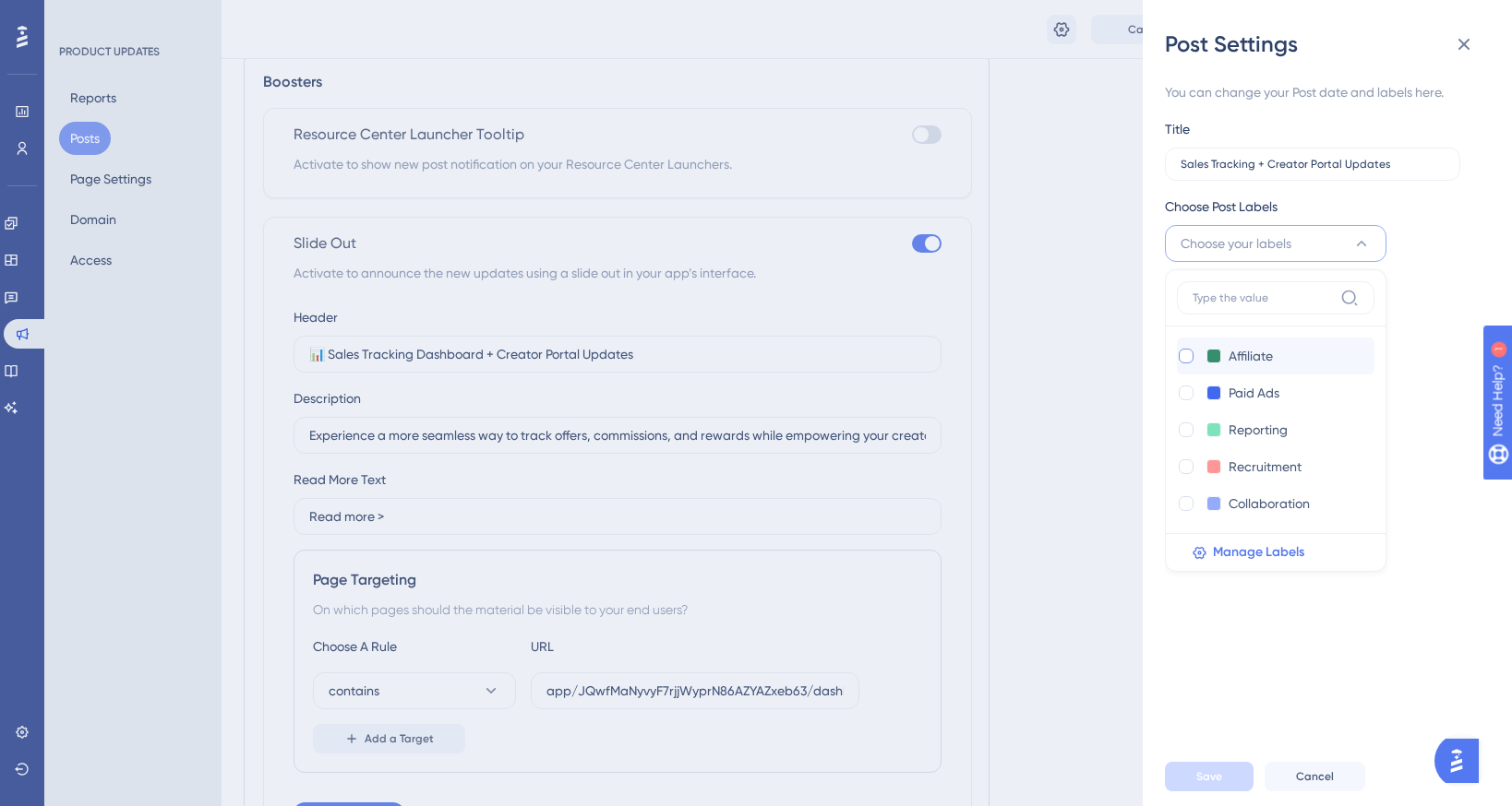
click at [1188, 359] on div at bounding box center [1185, 356] width 14 height 14
checkbox input "true"
click at [1437, 235] on div "Choose Post Labels Affiliate Affiliate Affiliate Paid Ads Paid Ads Reporting Re…" at bounding box center [1320, 228] width 310 height 67
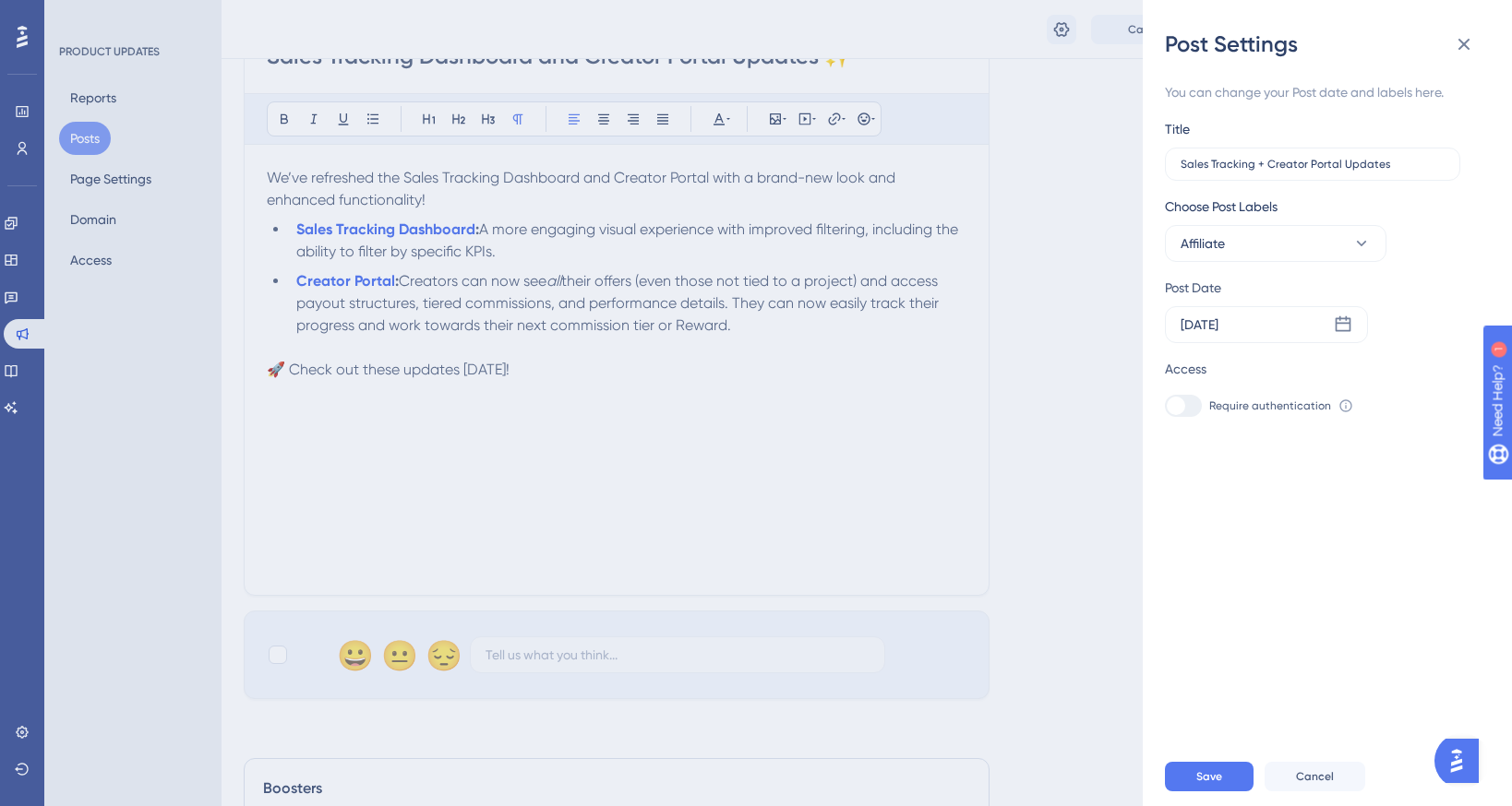
scroll to position [0, 0]
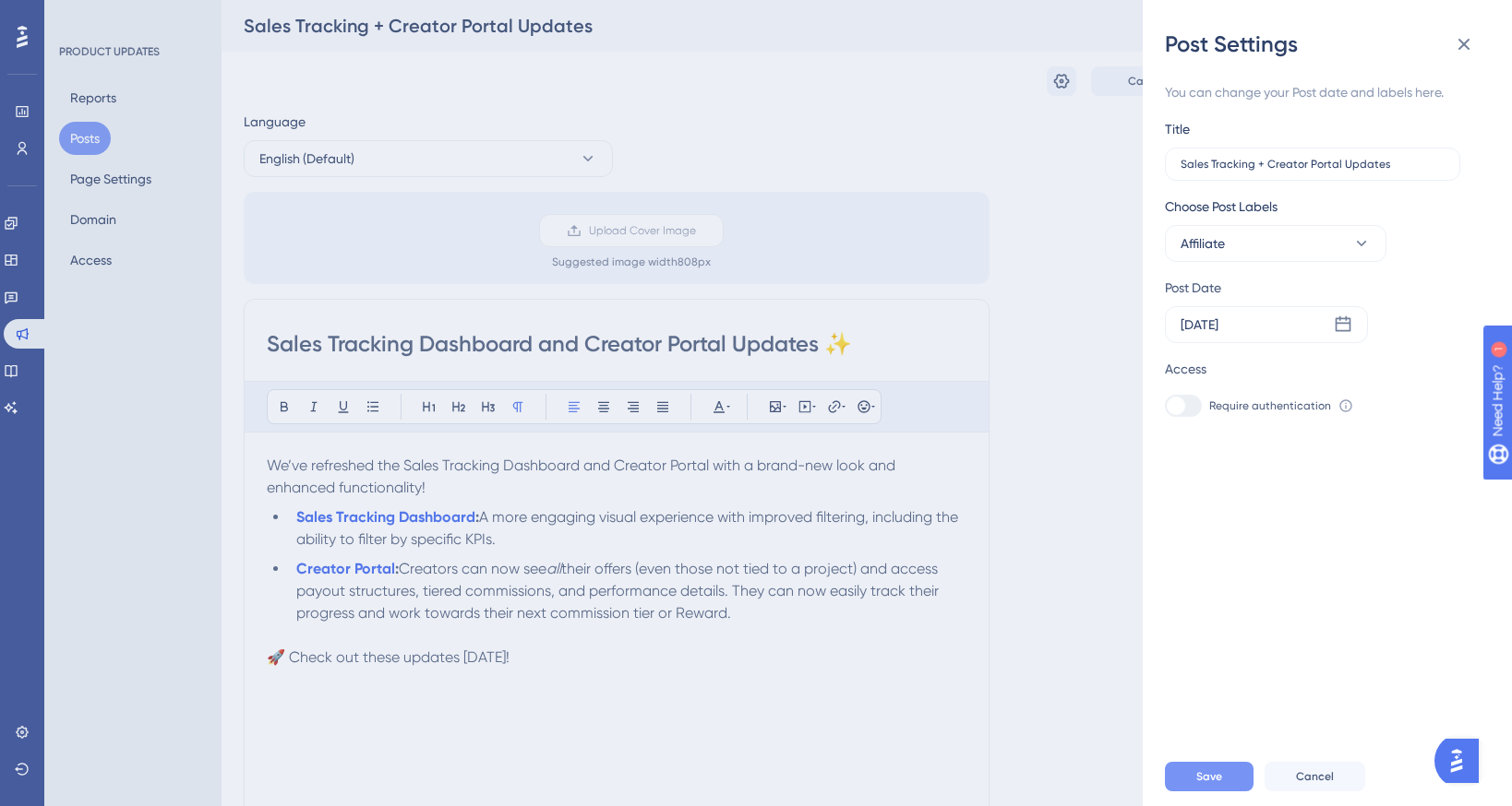
click at [1218, 779] on span "Save" at bounding box center [1208, 776] width 26 height 14
click at [1020, 502] on div "Post Settings You can change your Post date and labels here. Title Sales Tracki…" at bounding box center [756, 403] width 1512 height 806
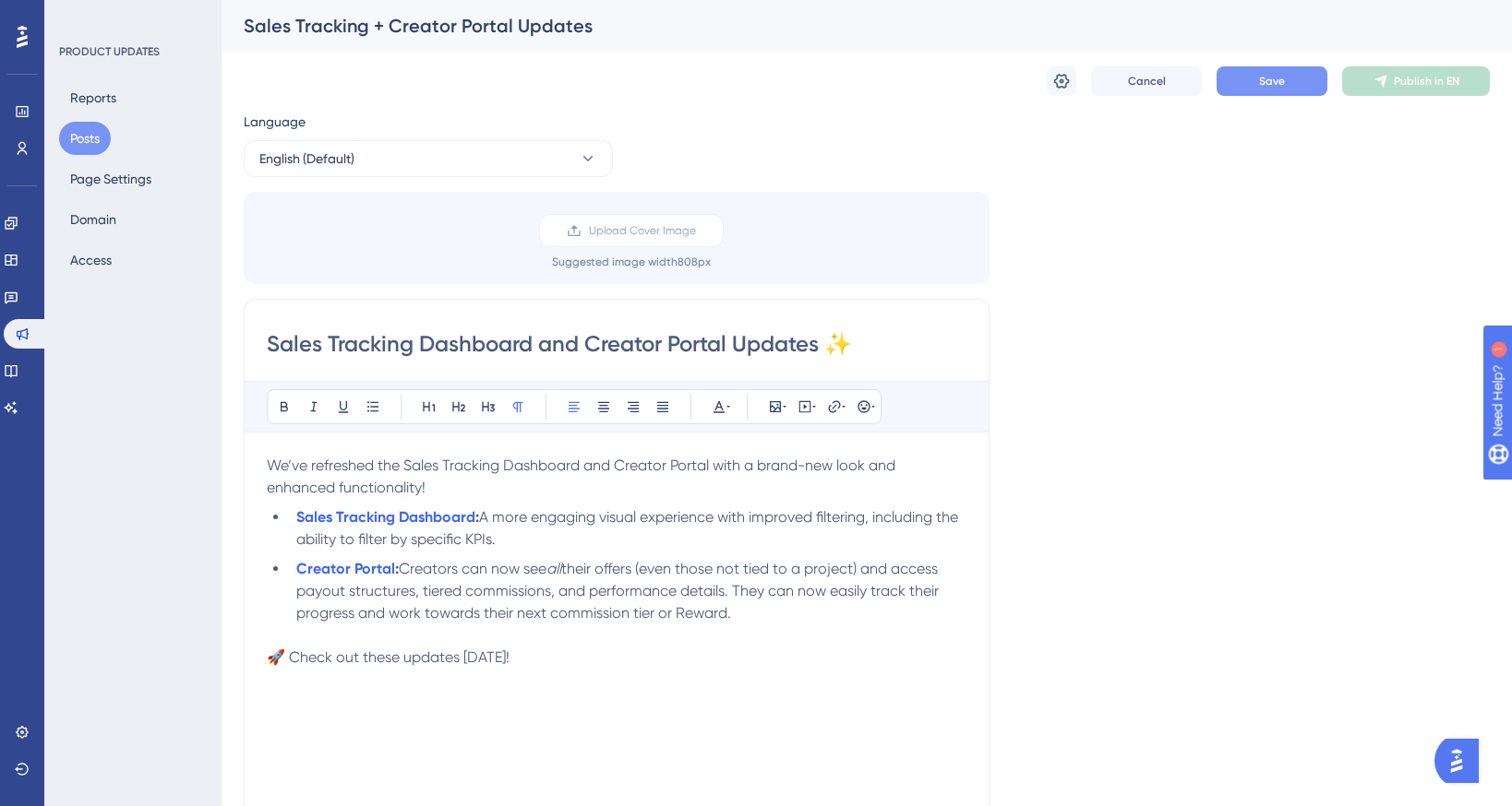
click at [1281, 79] on span "Save" at bounding box center [1271, 81] width 26 height 14
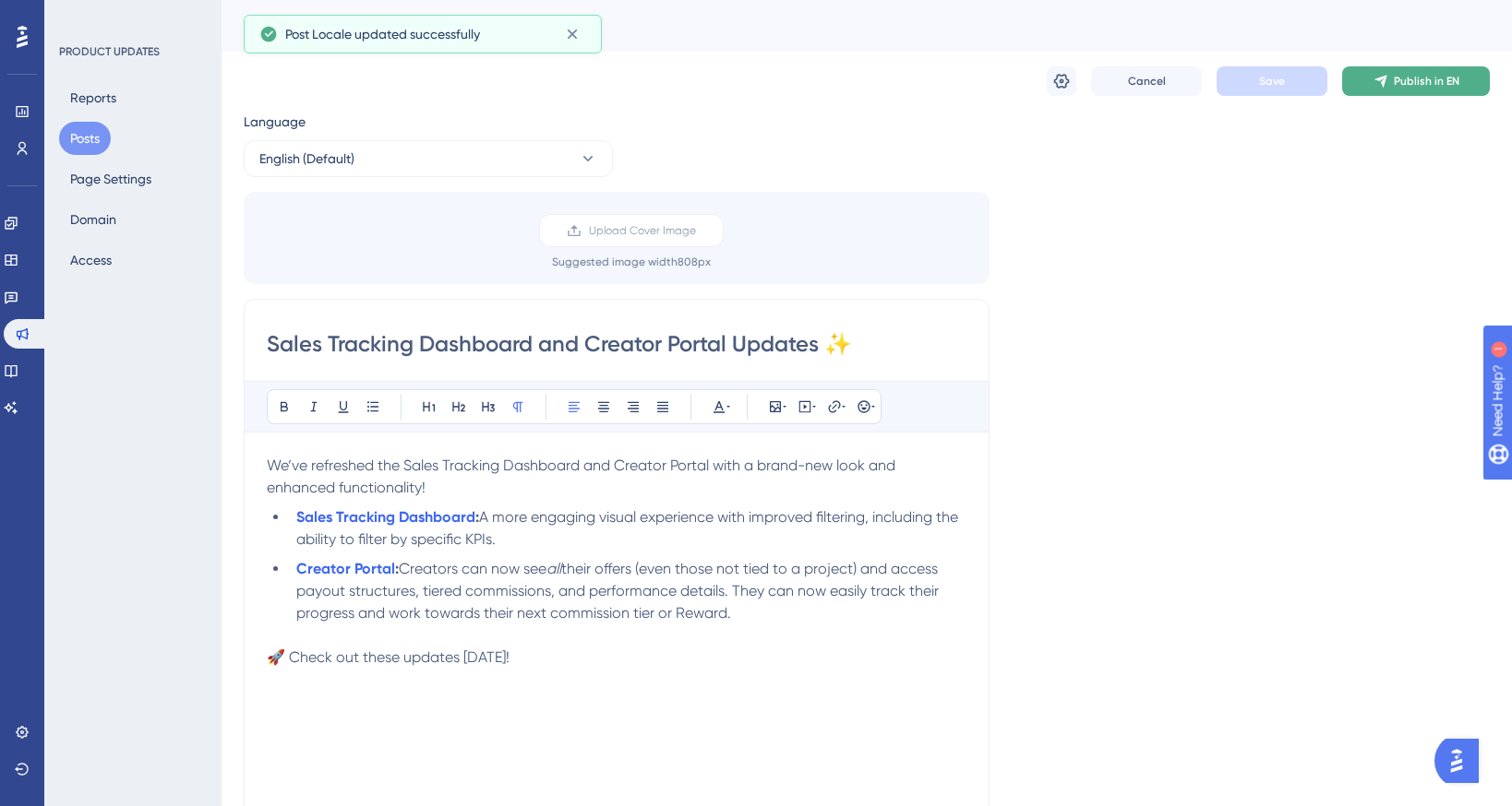
click at [1407, 87] on span "Publish in EN" at bounding box center [1426, 81] width 66 height 14
